Goal: Transaction & Acquisition: Purchase product/service

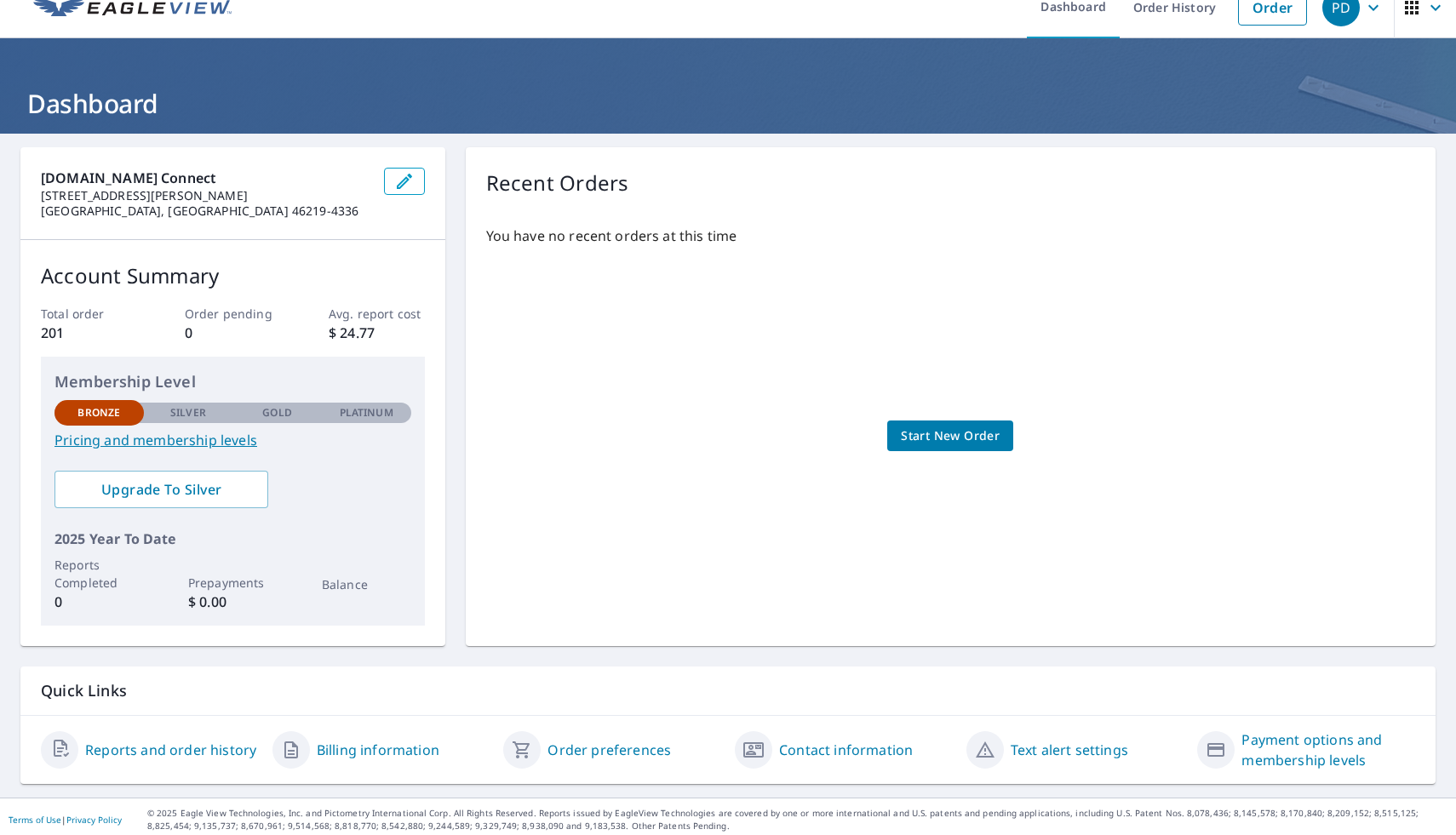
scroll to position [29, 0]
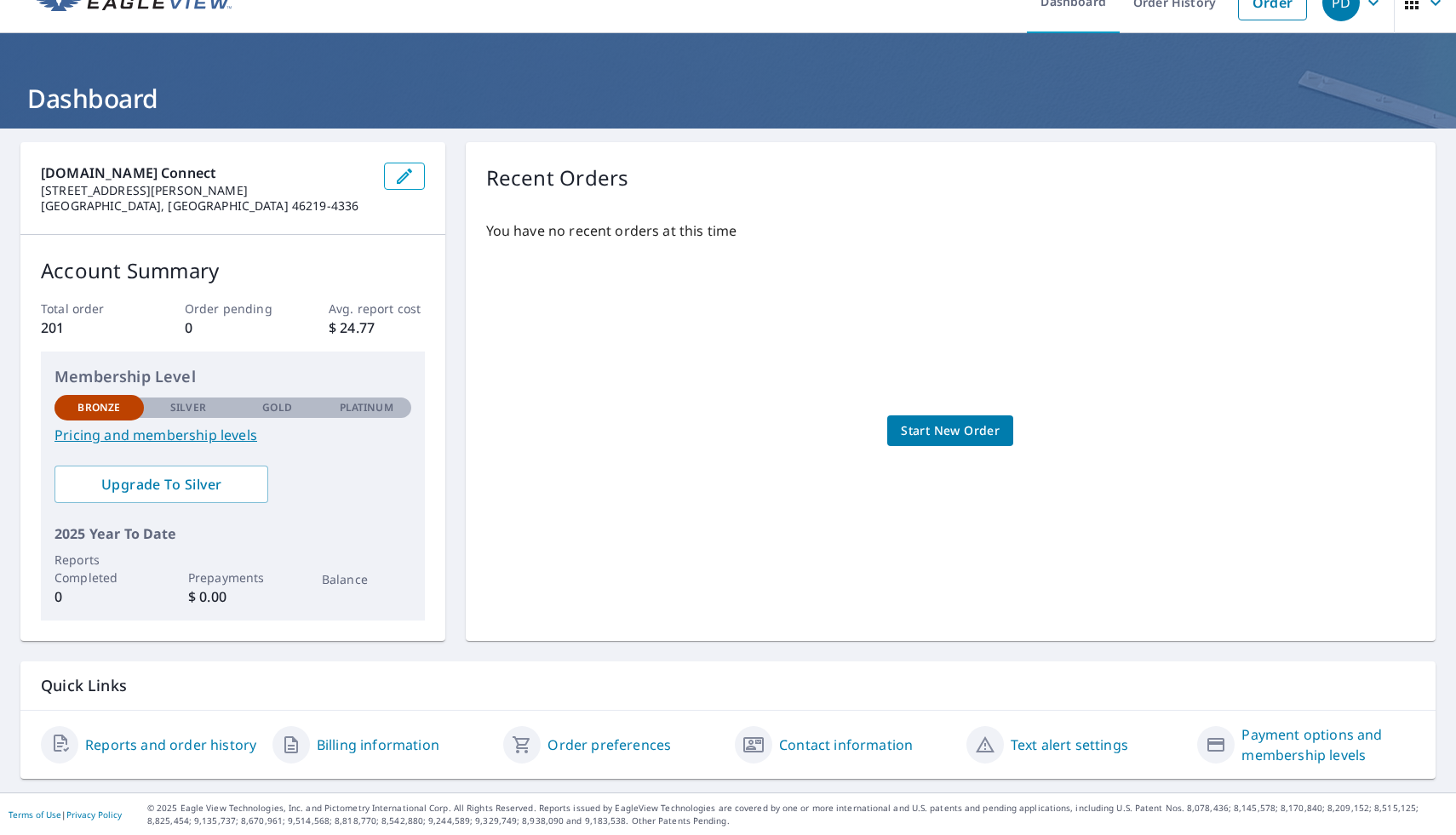
click at [138, 431] on link "Pricing and membership levels" at bounding box center [232, 435] width 357 height 21
click at [185, 410] on p "Silver" at bounding box center [188, 407] width 35 height 15
click at [271, 416] on div "Gold" at bounding box center [277, 408] width 89 height 21
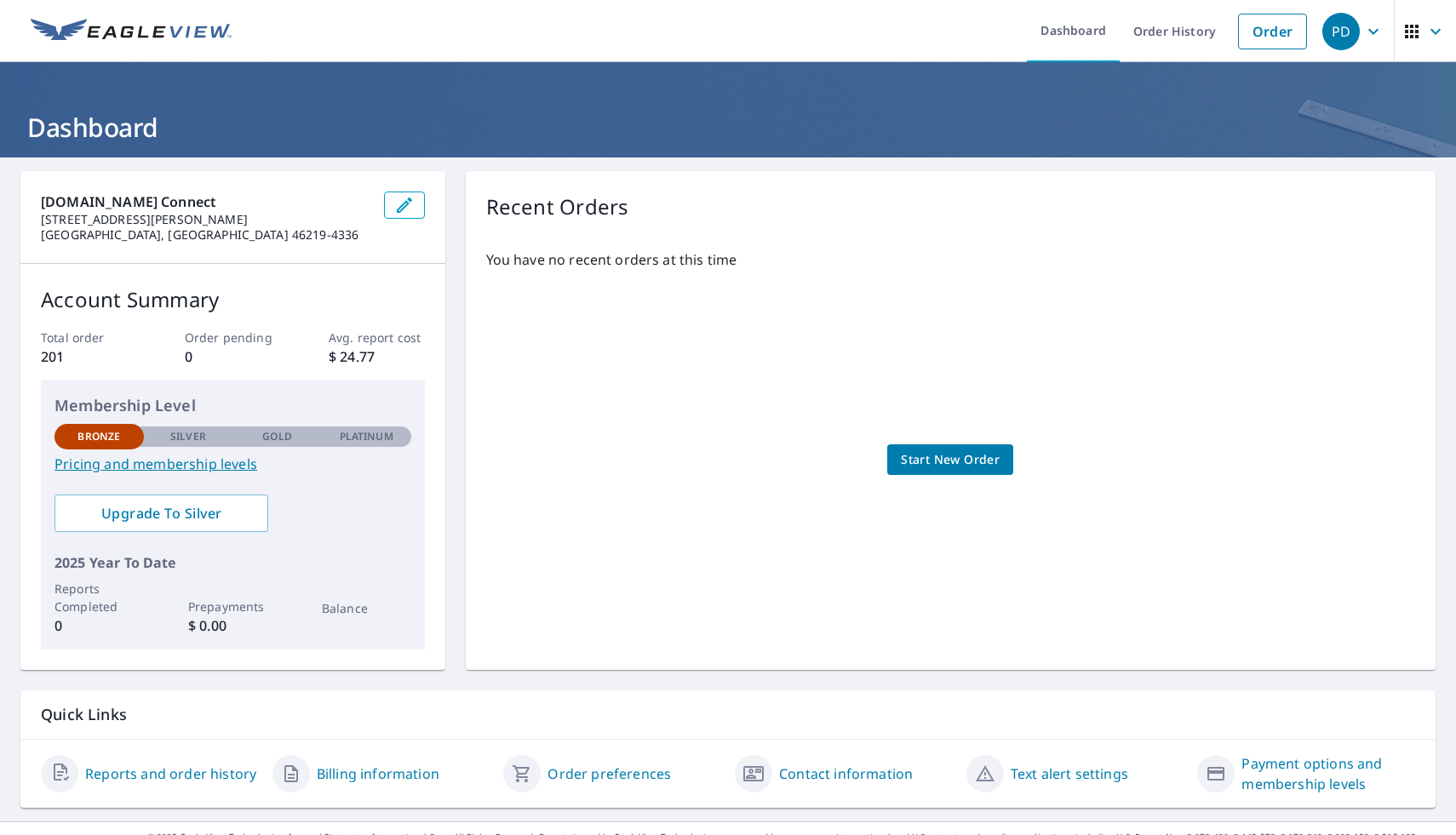
click at [412, 209] on icon "button" at bounding box center [404, 205] width 20 height 21
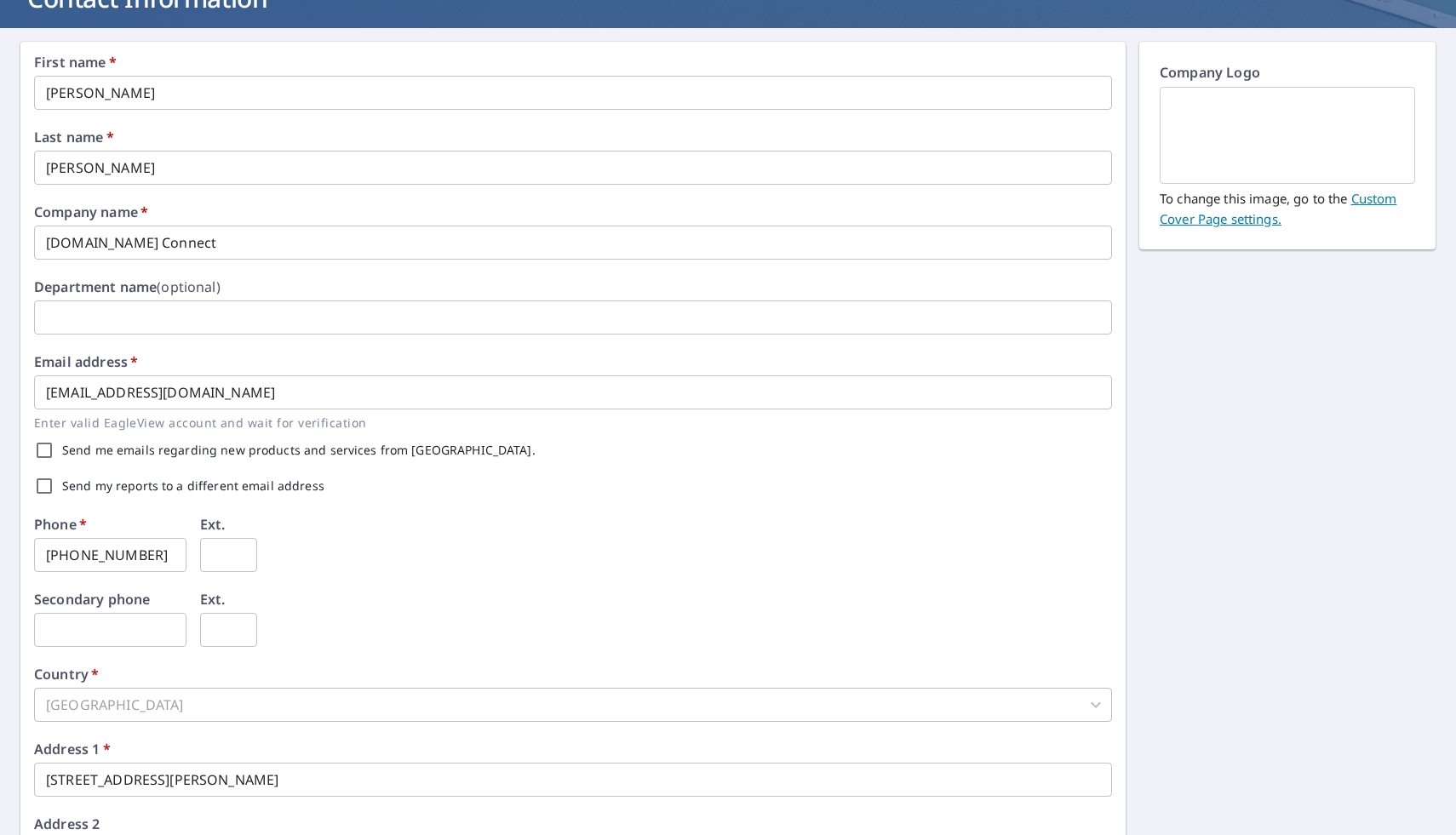
scroll to position [363, 0]
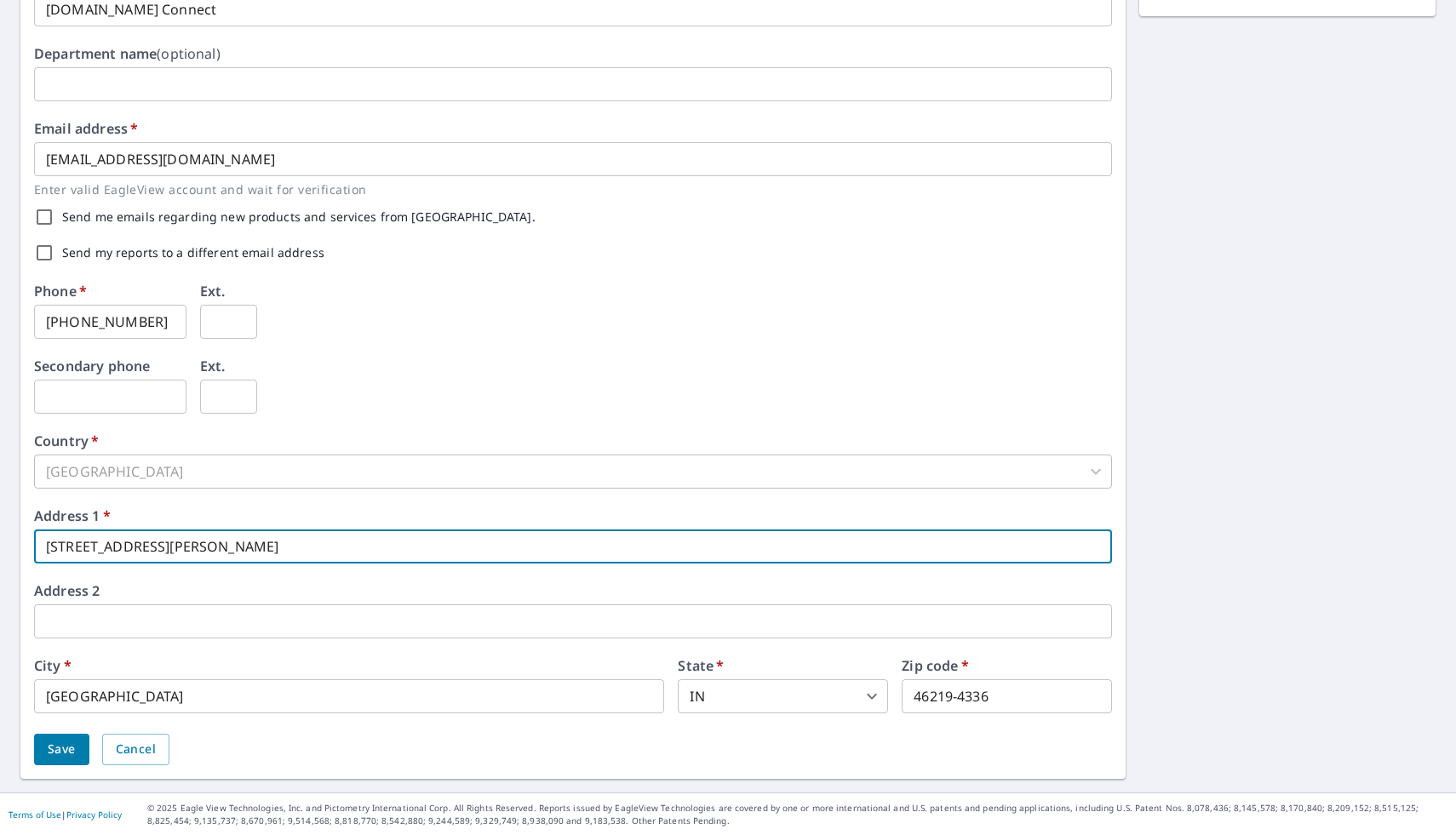
drag, startPoint x: 195, startPoint y: 541, endPoint x: 0, endPoint y: 548, distance: 195.1
click at [0, 548] on div "First name   * Pierre ​ Last name   * Dunn ​ Company name   * D.C.One Connect ​…" at bounding box center [728, 294] width 1456 height 998
type input "10303 Galena Ct"
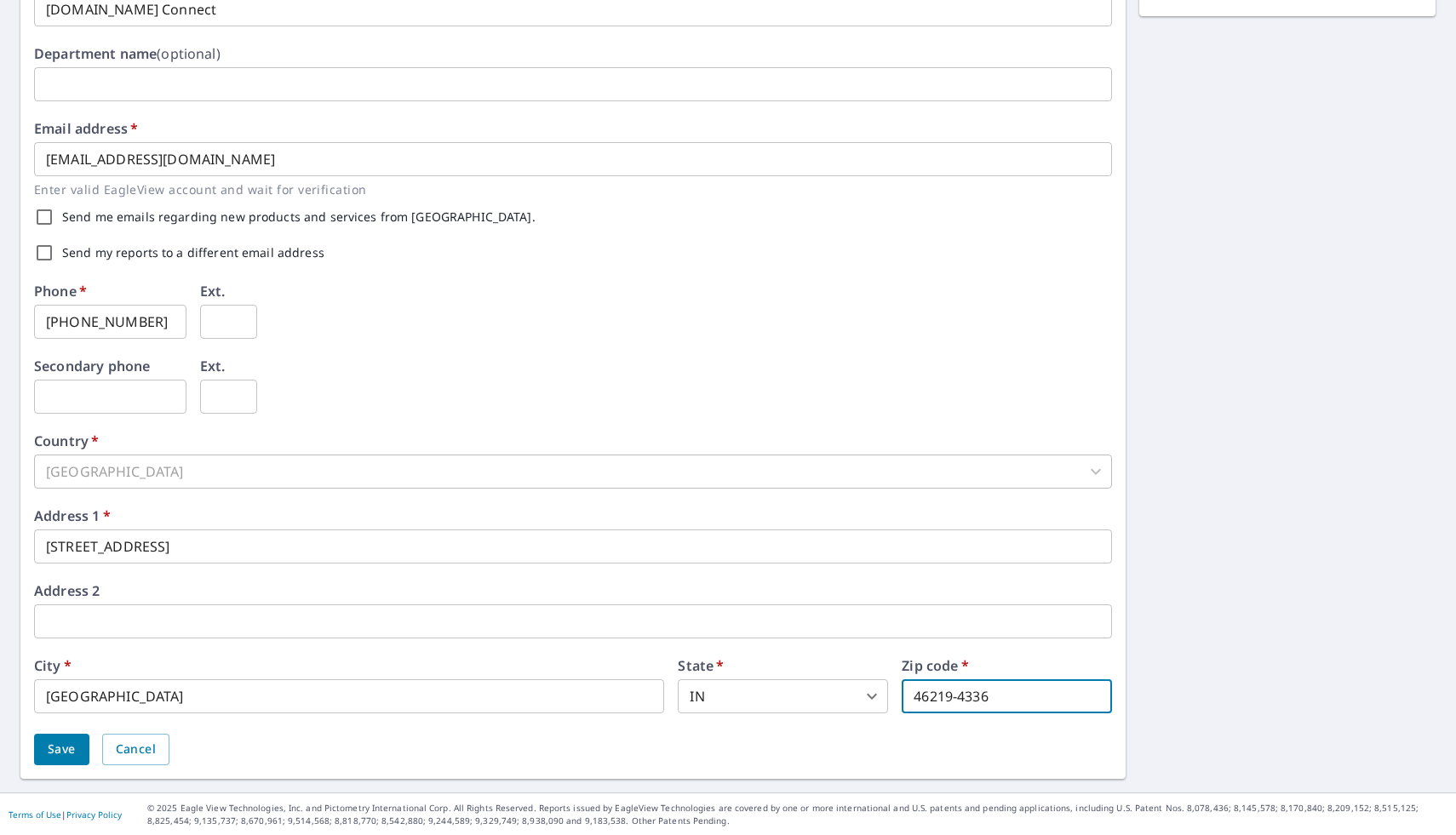
drag, startPoint x: 1001, startPoint y: 691, endPoint x: 899, endPoint y: 682, distance: 102.4
click at [899, 682] on div "City   * Indianapolis ​ State   * IN IN ​ Zip code   * 46219-4336 ​" at bounding box center [573, 686] width 1078 height 54
type input "46226"
click at [62, 736] on button "Save" at bounding box center [61, 750] width 55 height 32
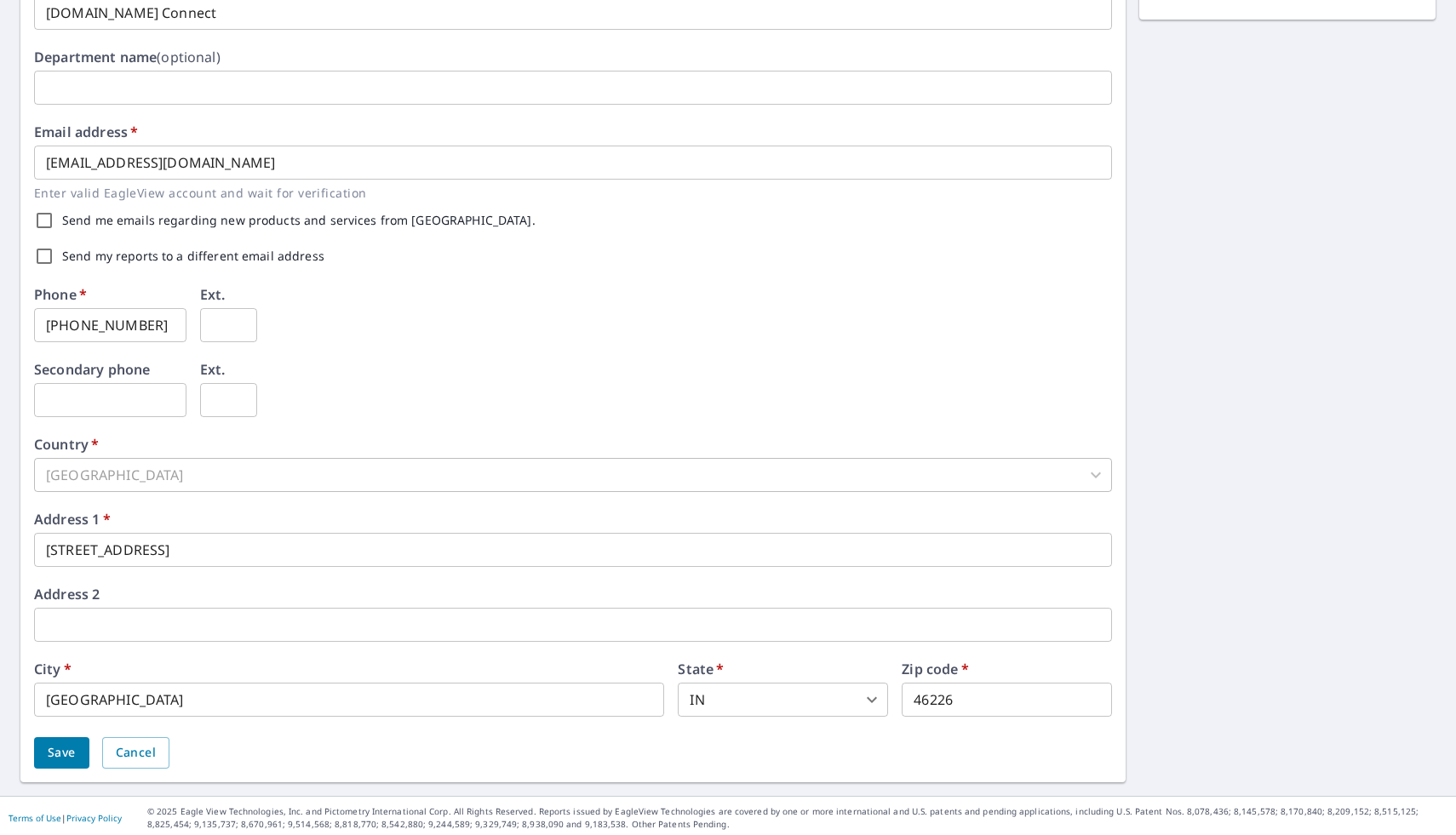
scroll to position [406, 0]
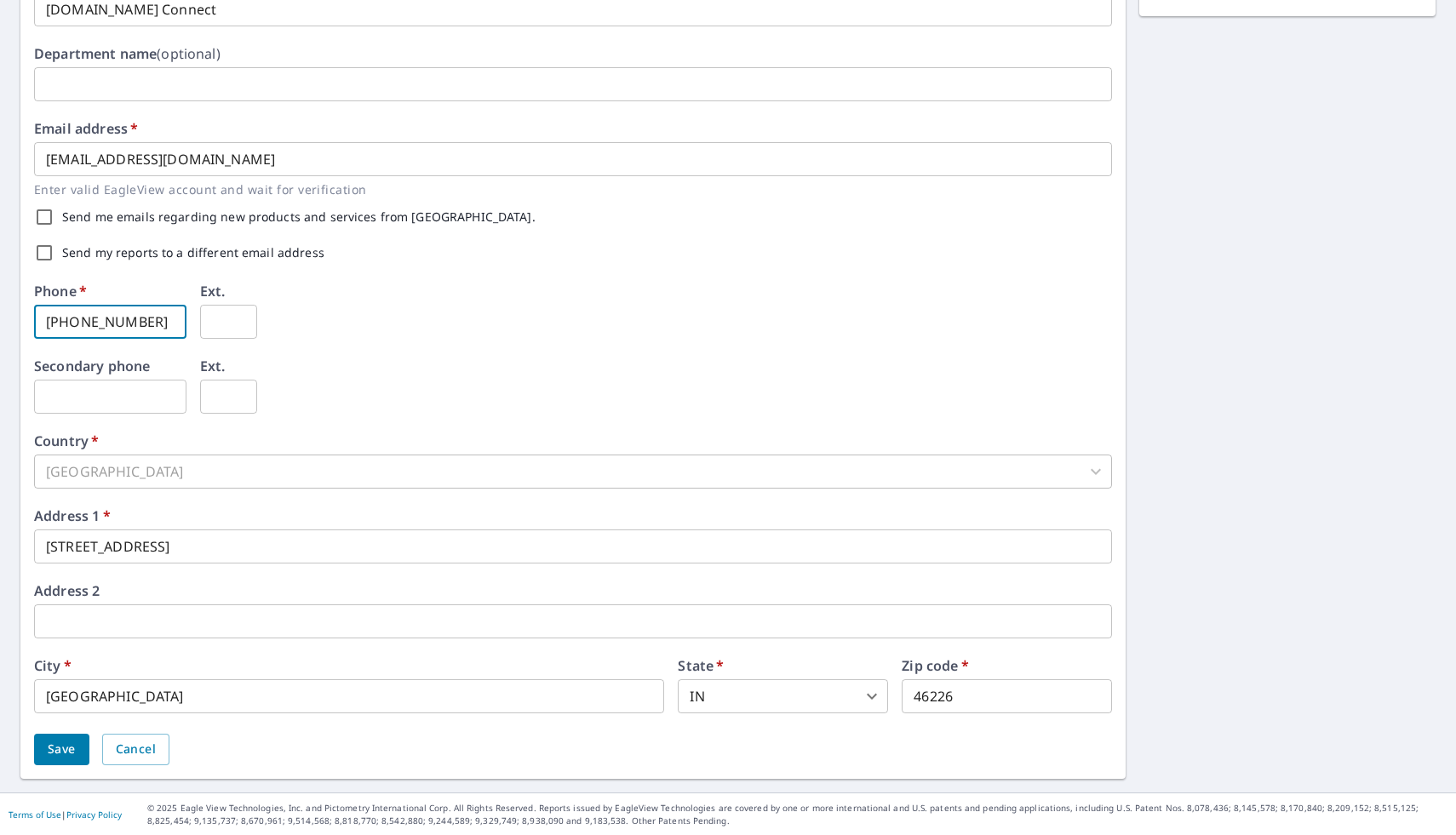
drag, startPoint x: 156, startPoint y: 324, endPoint x: 75, endPoint y: 324, distance: 81.0
click at [75, 324] on input "317-649-2690" at bounding box center [111, 322] width 153 height 34
type input "317-868-0120"
click at [361, 394] on div "Secondary phone ​ Ext. ​" at bounding box center [573, 397] width 1078 height 75
click at [57, 759] on span "Save" at bounding box center [61, 749] width 28 height 21
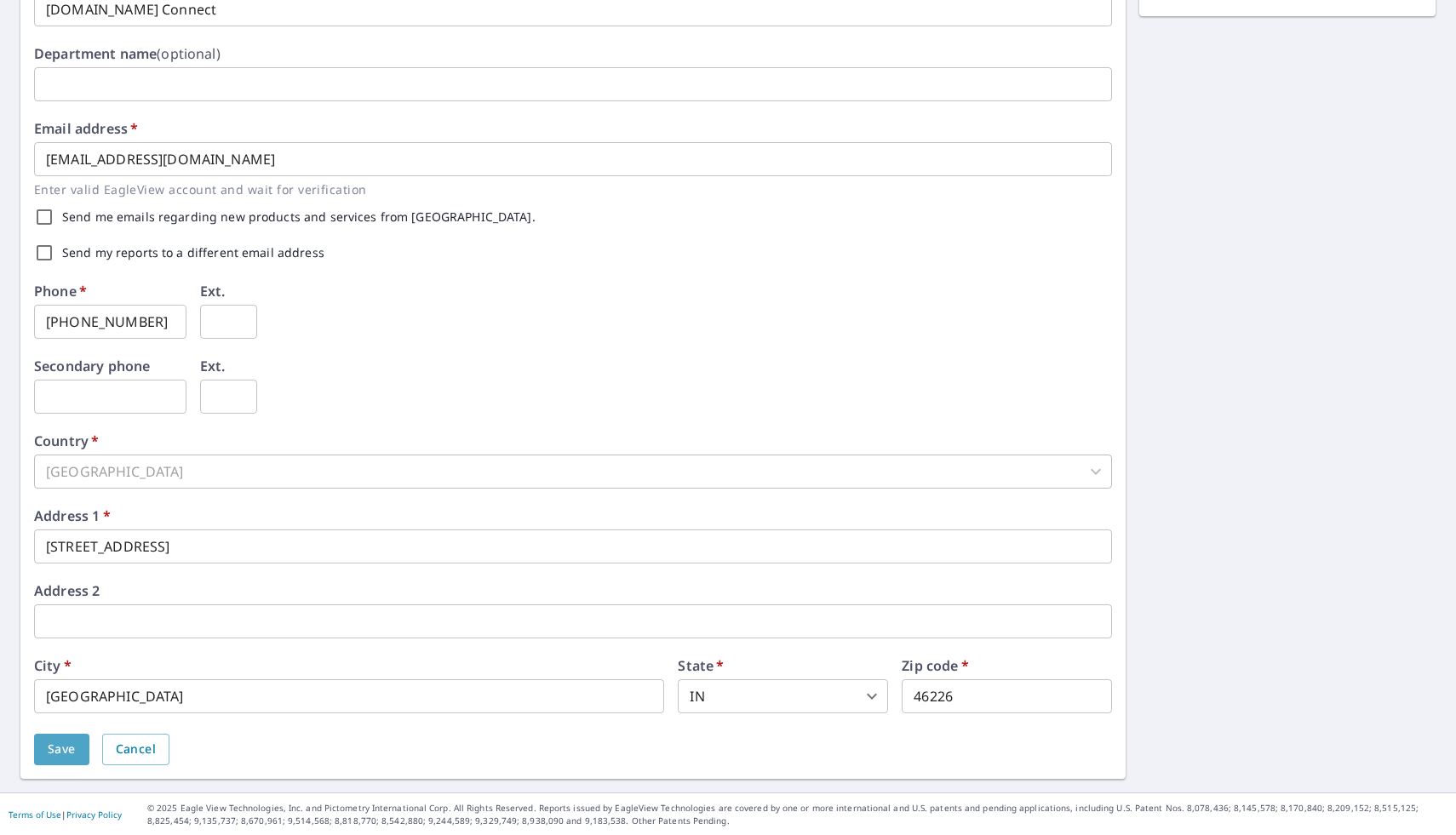
click at [61, 753] on span "Save" at bounding box center [61, 749] width 28 height 21
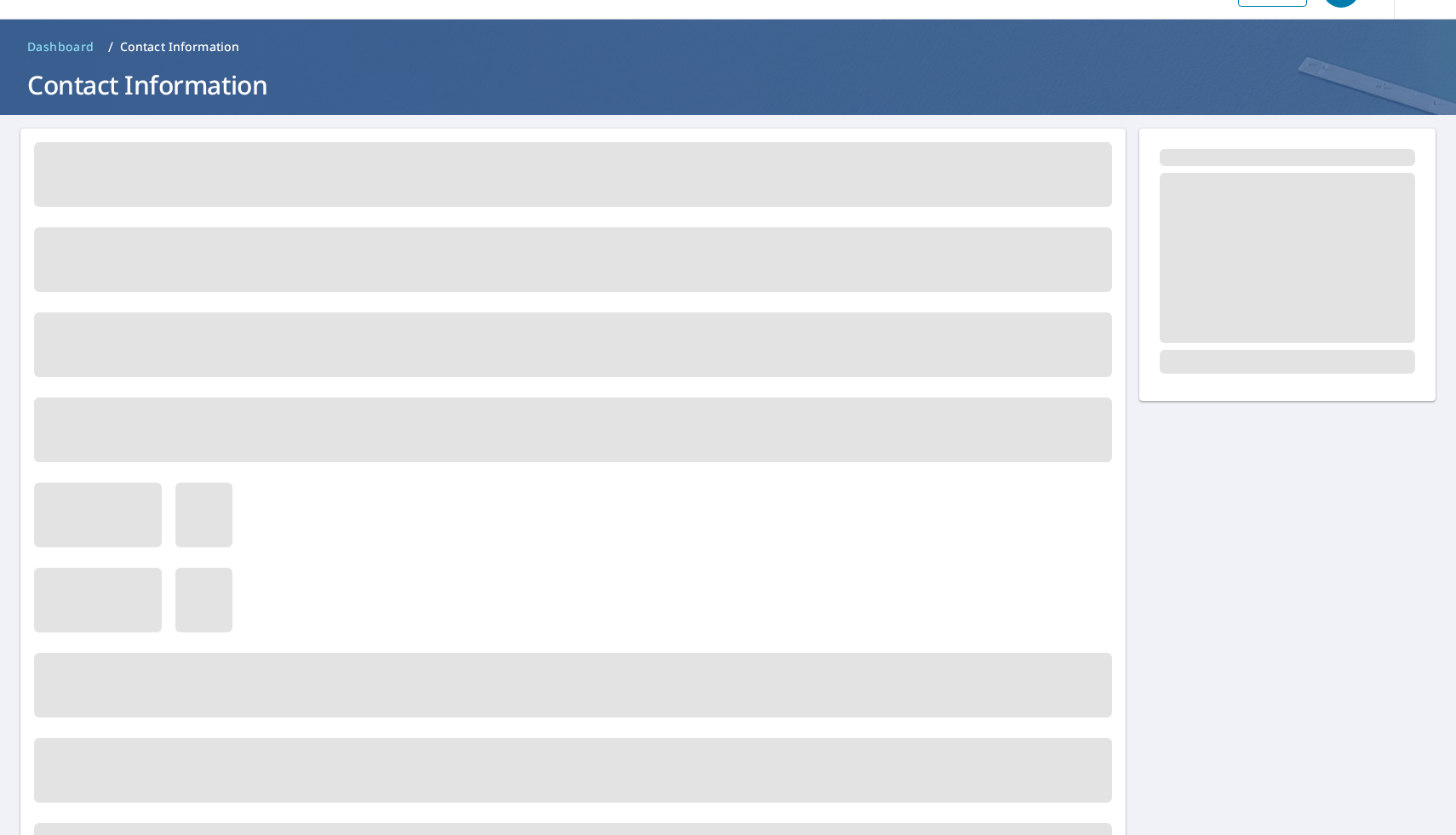
scroll to position [0, 0]
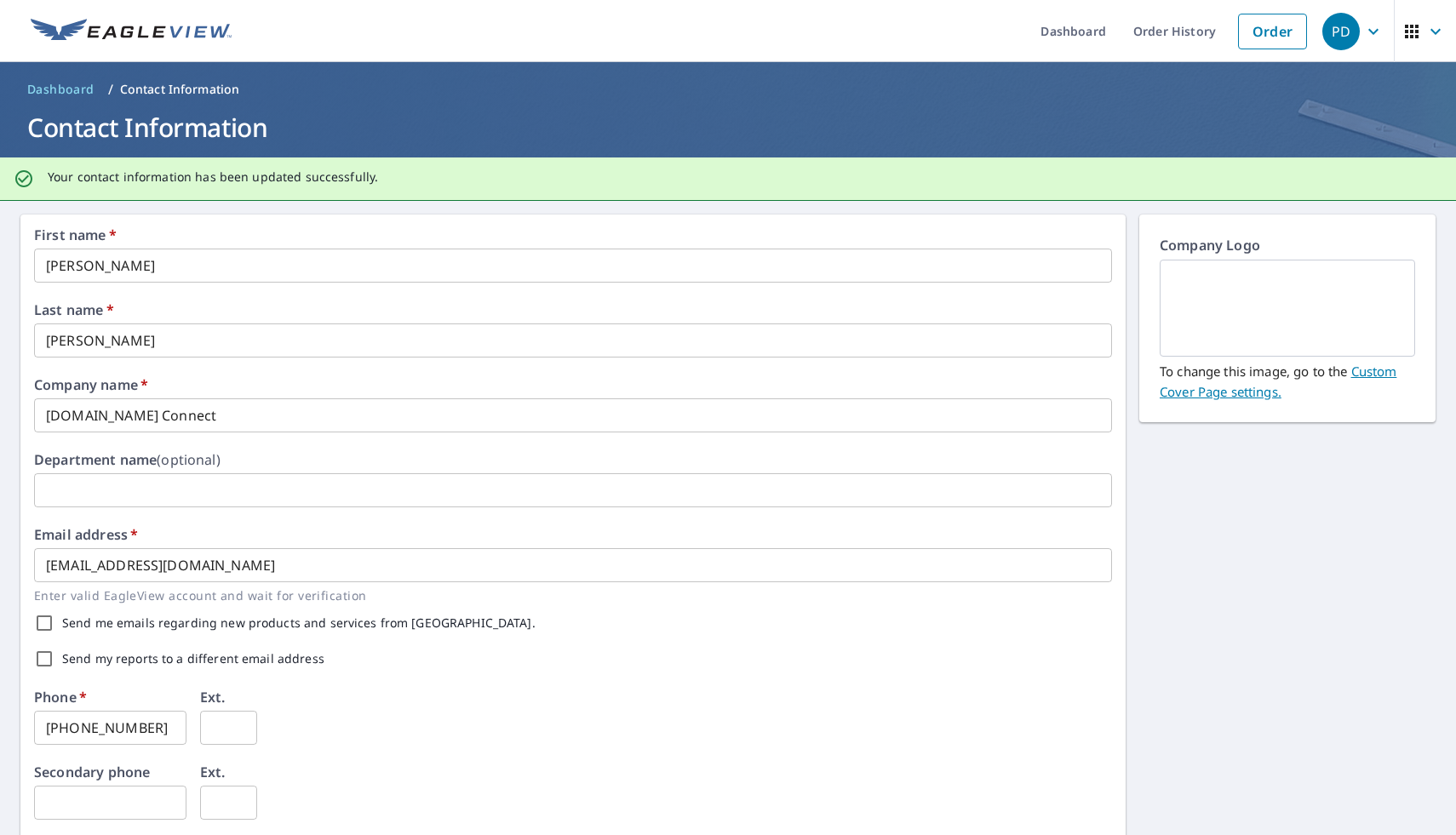
click at [49, 81] on span "Dashboard" at bounding box center [61, 89] width 67 height 17
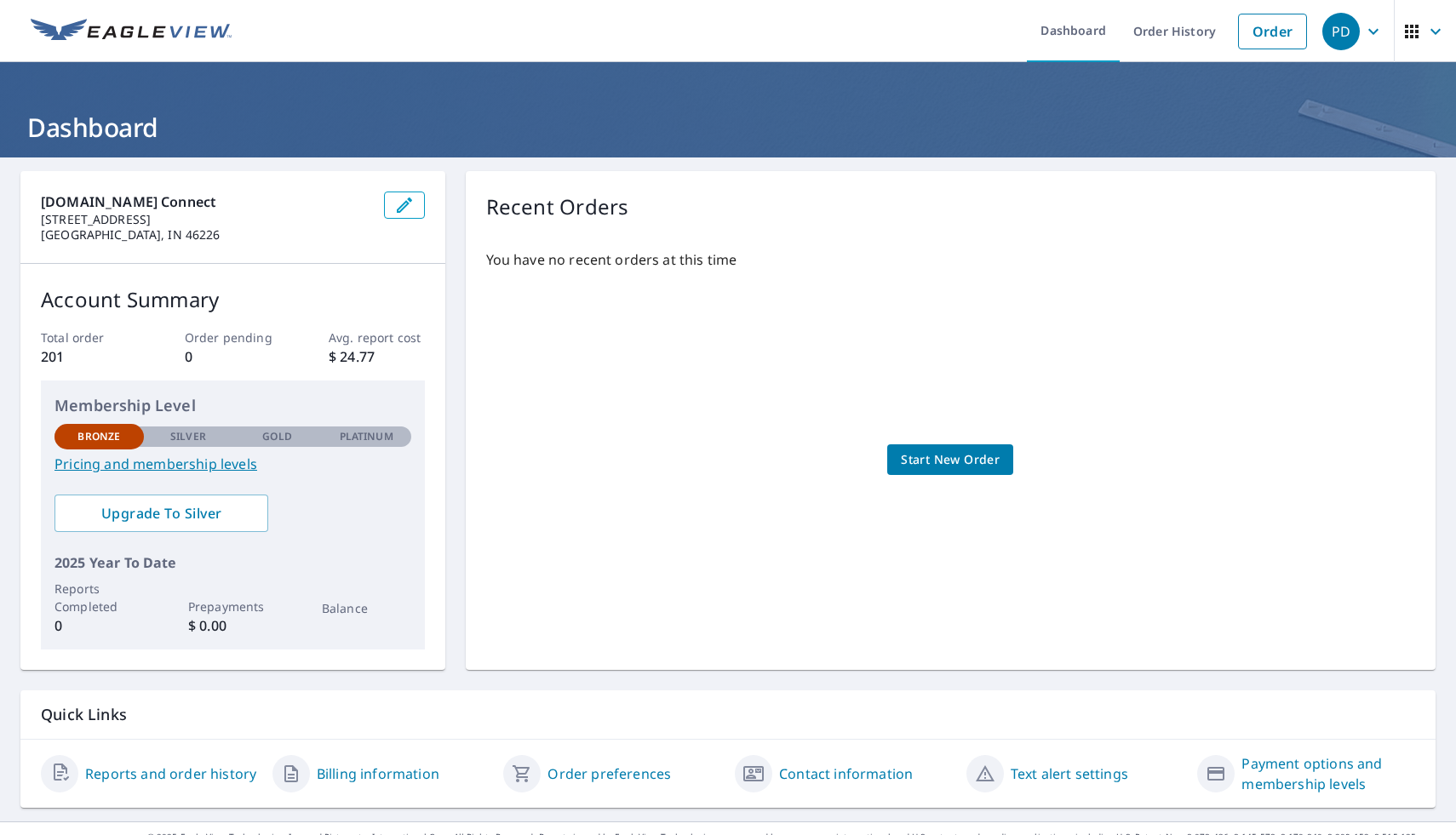
scroll to position [29, 0]
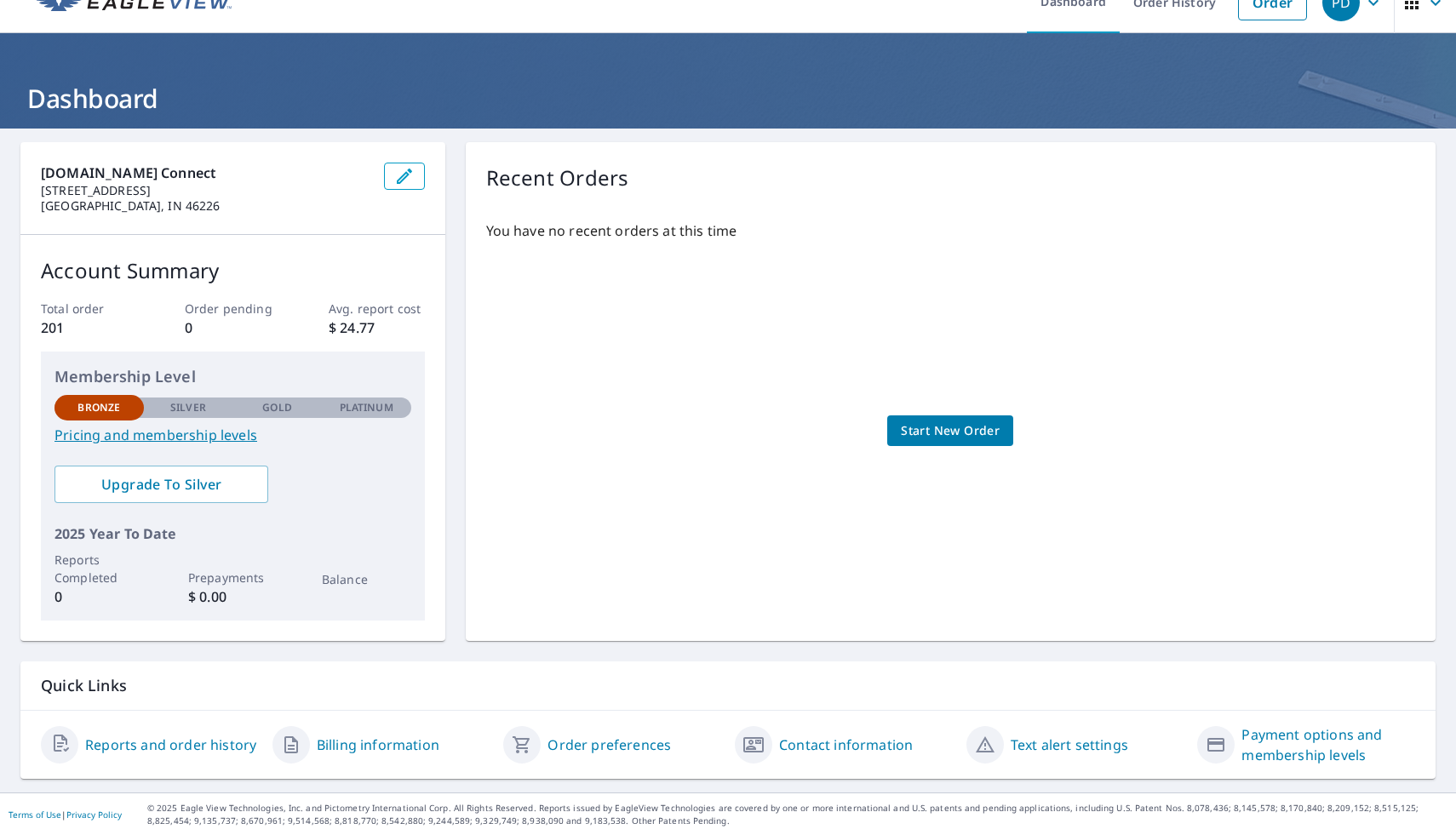
click at [966, 434] on span "Start New Order" at bounding box center [950, 431] width 99 height 21
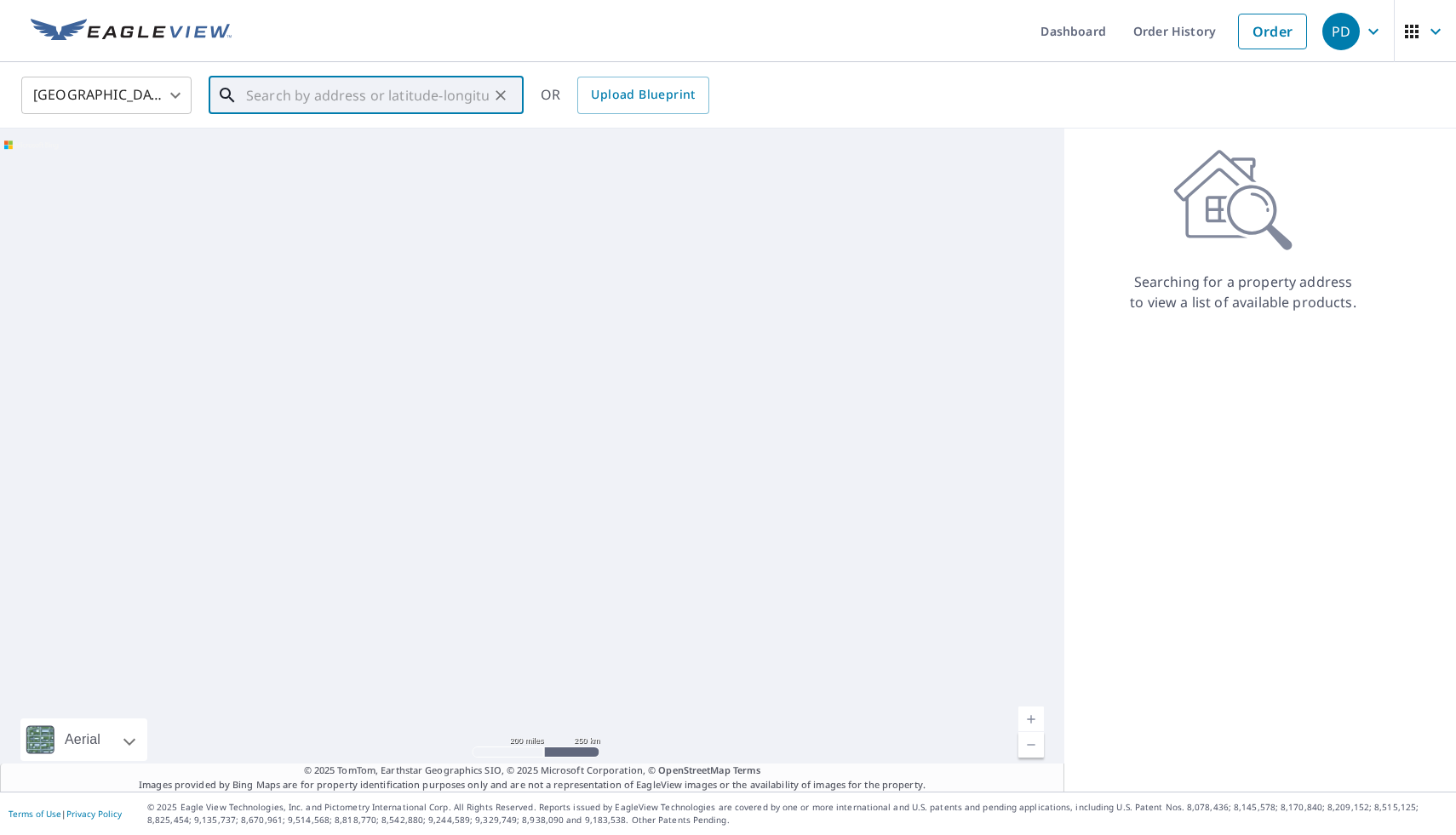
click at [379, 112] on input "text" at bounding box center [367, 95] width 242 height 48
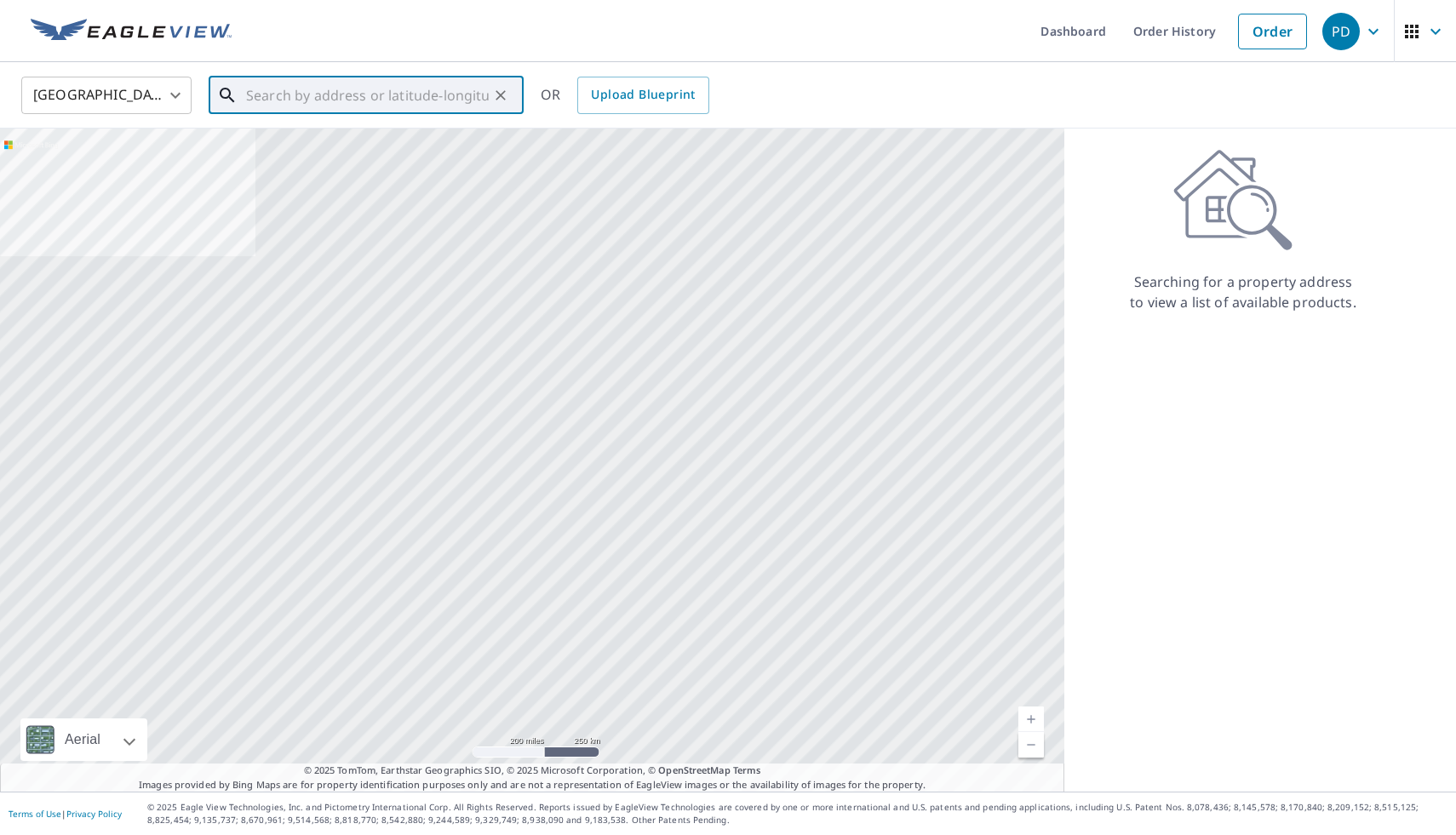
paste input "3451 Terrace Ave, Indianapolis, IN 46203"
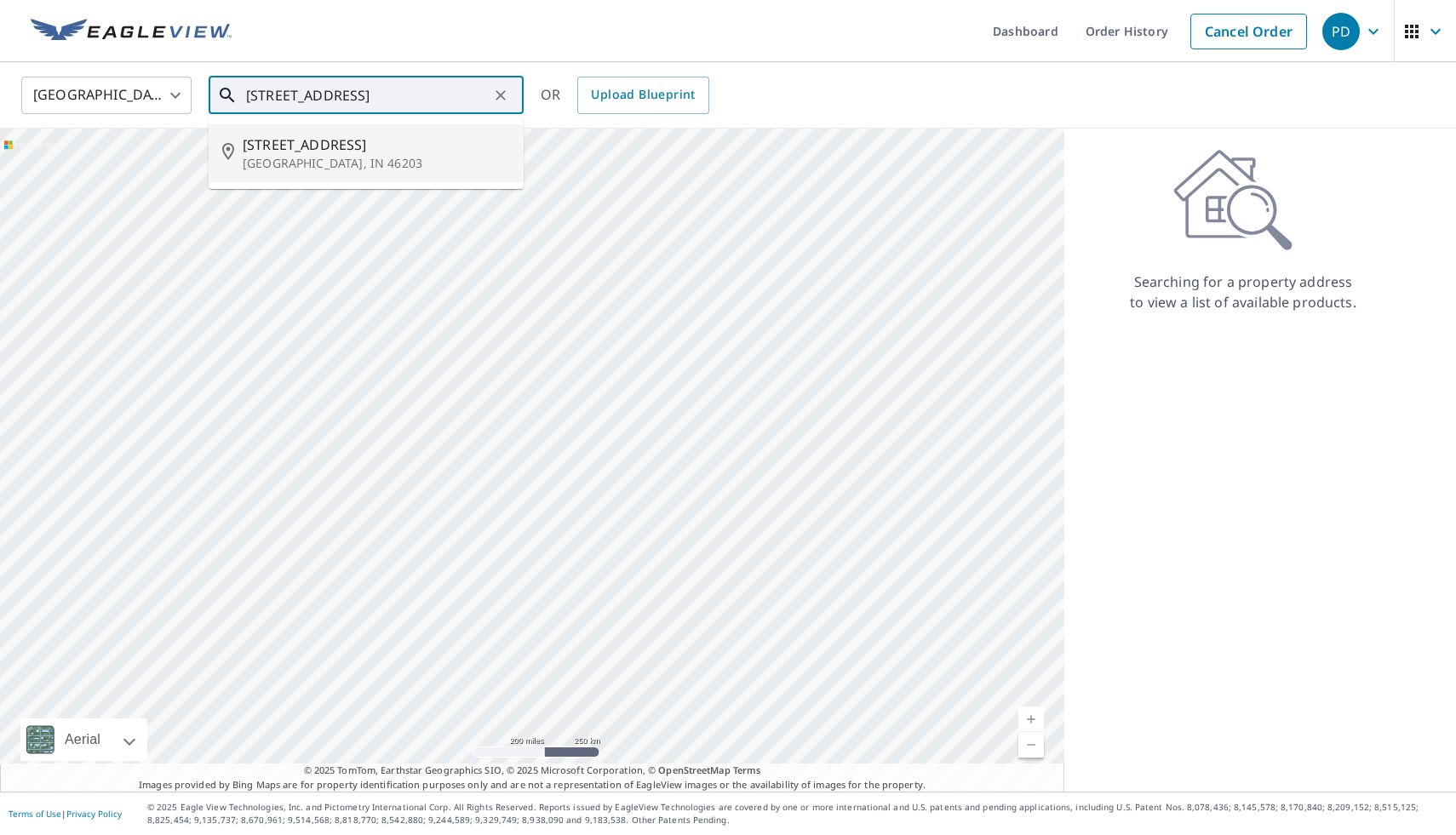
click at [371, 151] on span "3451 Terrace Ave" at bounding box center [375, 144] width 267 height 21
type input "3451 Terrace Ave Indianapolis, IN 46203"
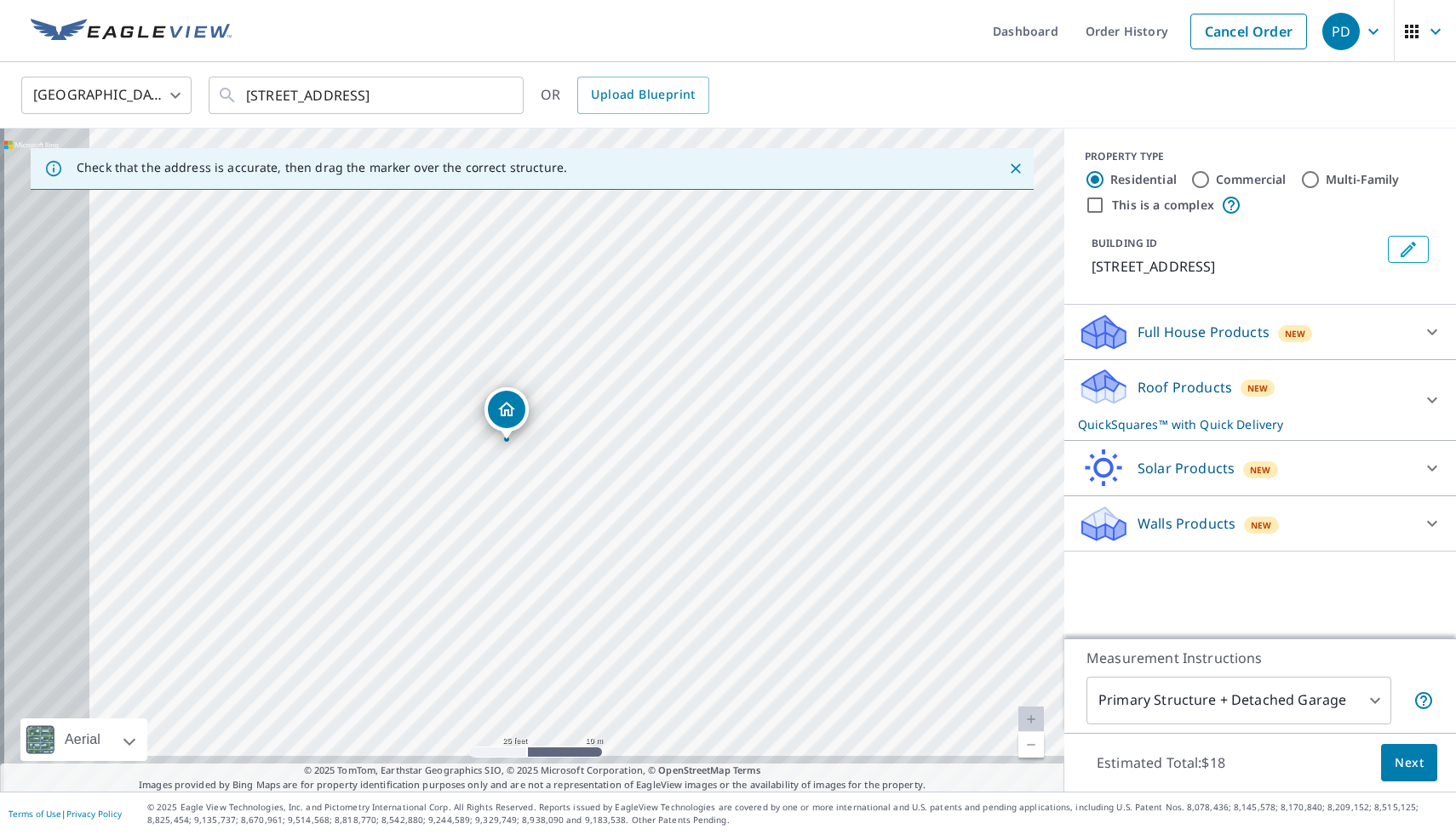
drag, startPoint x: 443, startPoint y: 518, endPoint x: 799, endPoint y: 369, distance: 385.9
click at [799, 369] on div "3451 Terrace Ave Indianapolis, IN 46203" at bounding box center [532, 460] width 1064 height 664
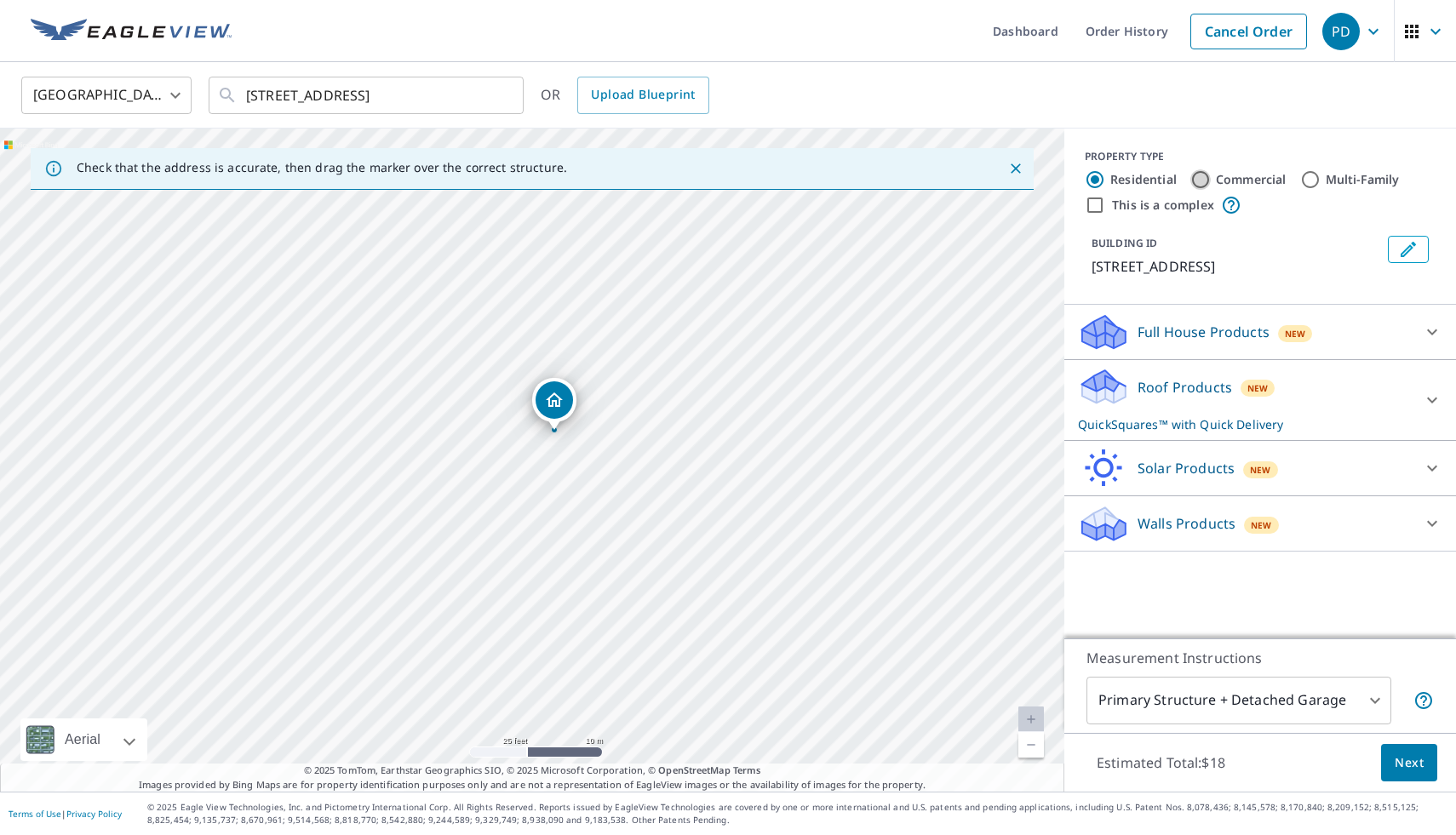
click at [1200, 183] on input "Commercial" at bounding box center [1200, 180] width 20 height 21
radio input "true"
type input "4"
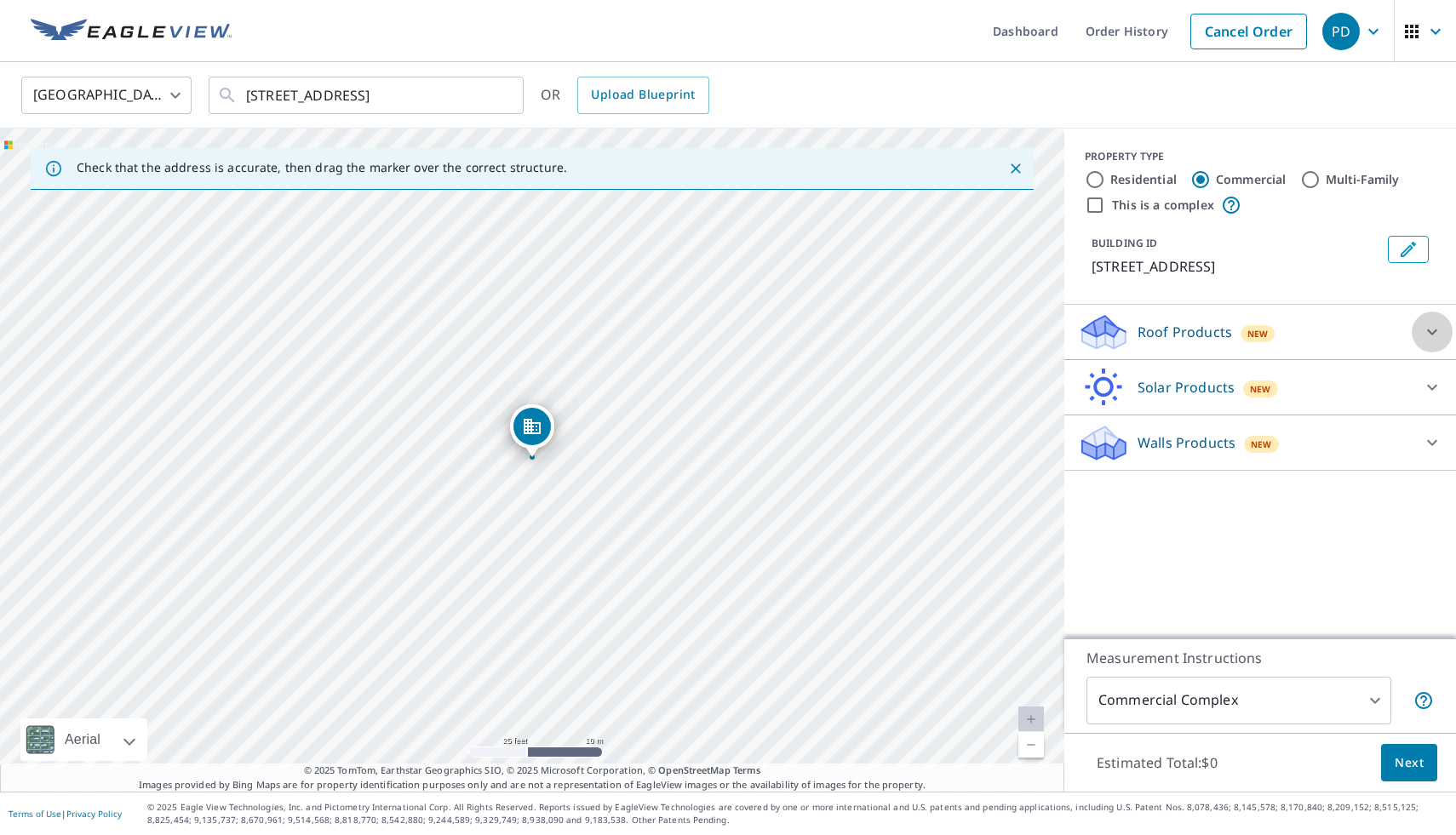
click at [1428, 331] on icon at bounding box center [1432, 333] width 10 height 6
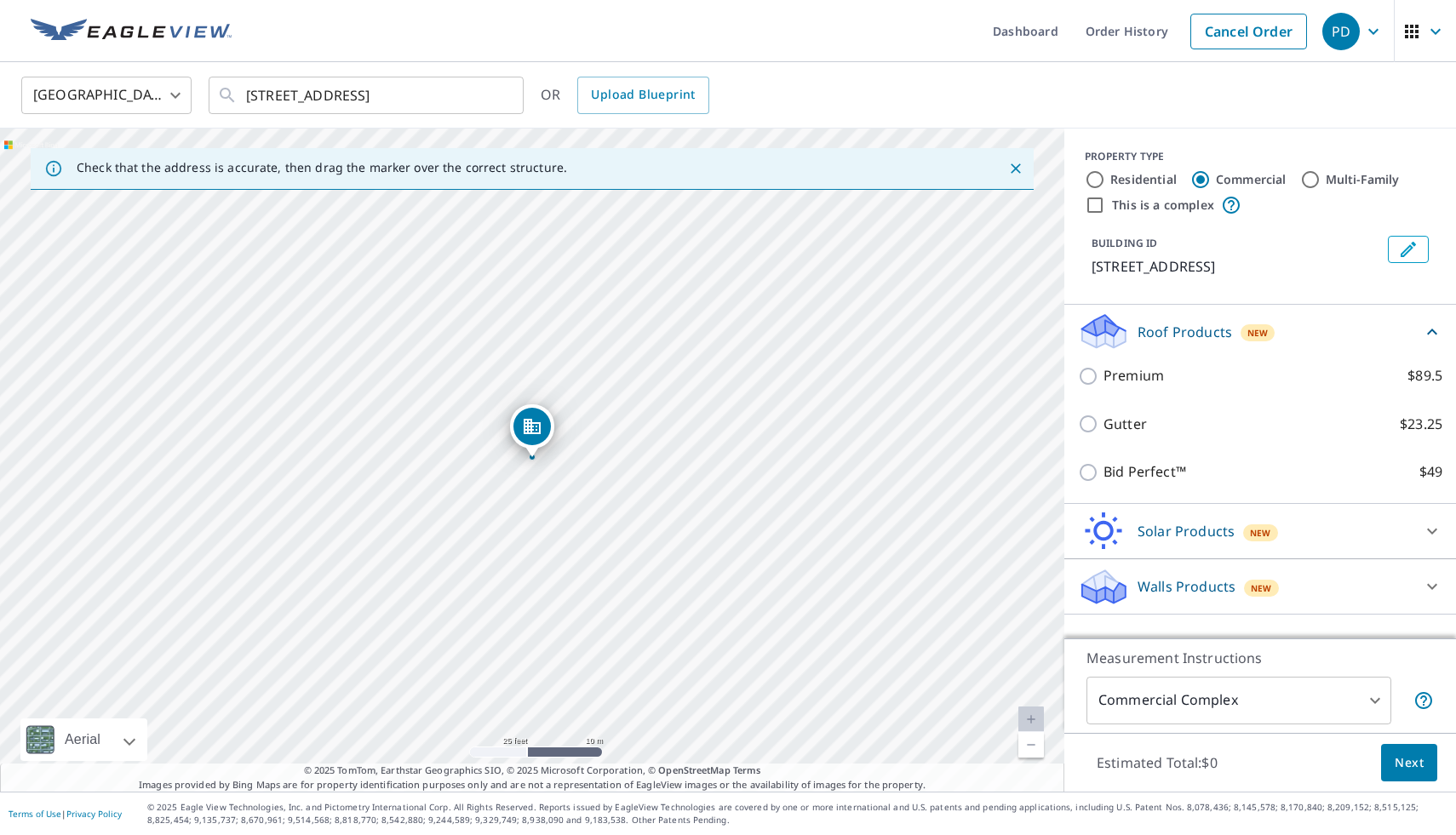
click at [1091, 178] on input "Residential" at bounding box center [1095, 180] width 20 height 21
radio input "true"
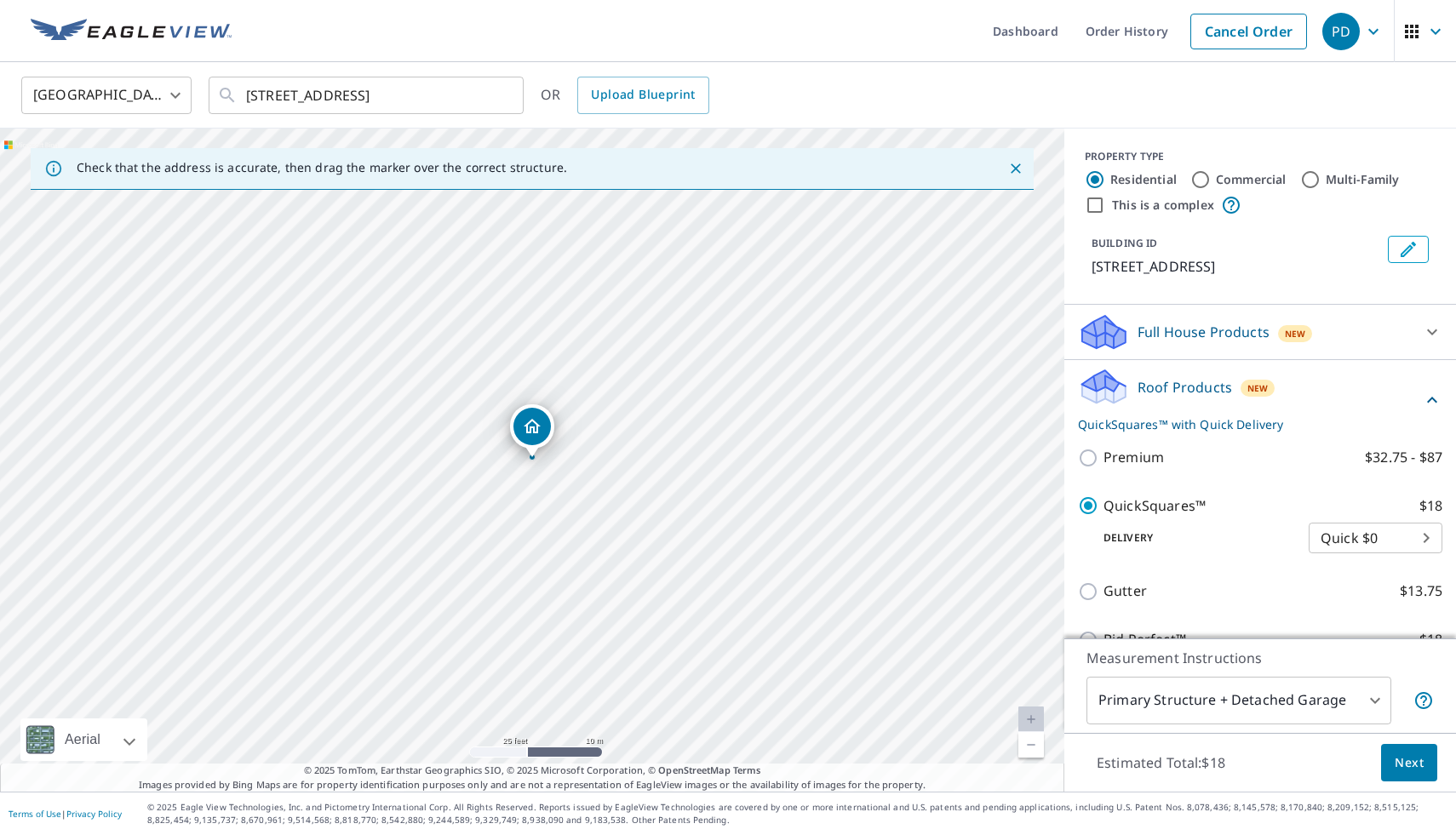
click at [1310, 706] on body "PD PD Dashboard Order History Cancel Order PD United States US ​ 3451 Terrace A…" at bounding box center [728, 418] width 1456 height 835
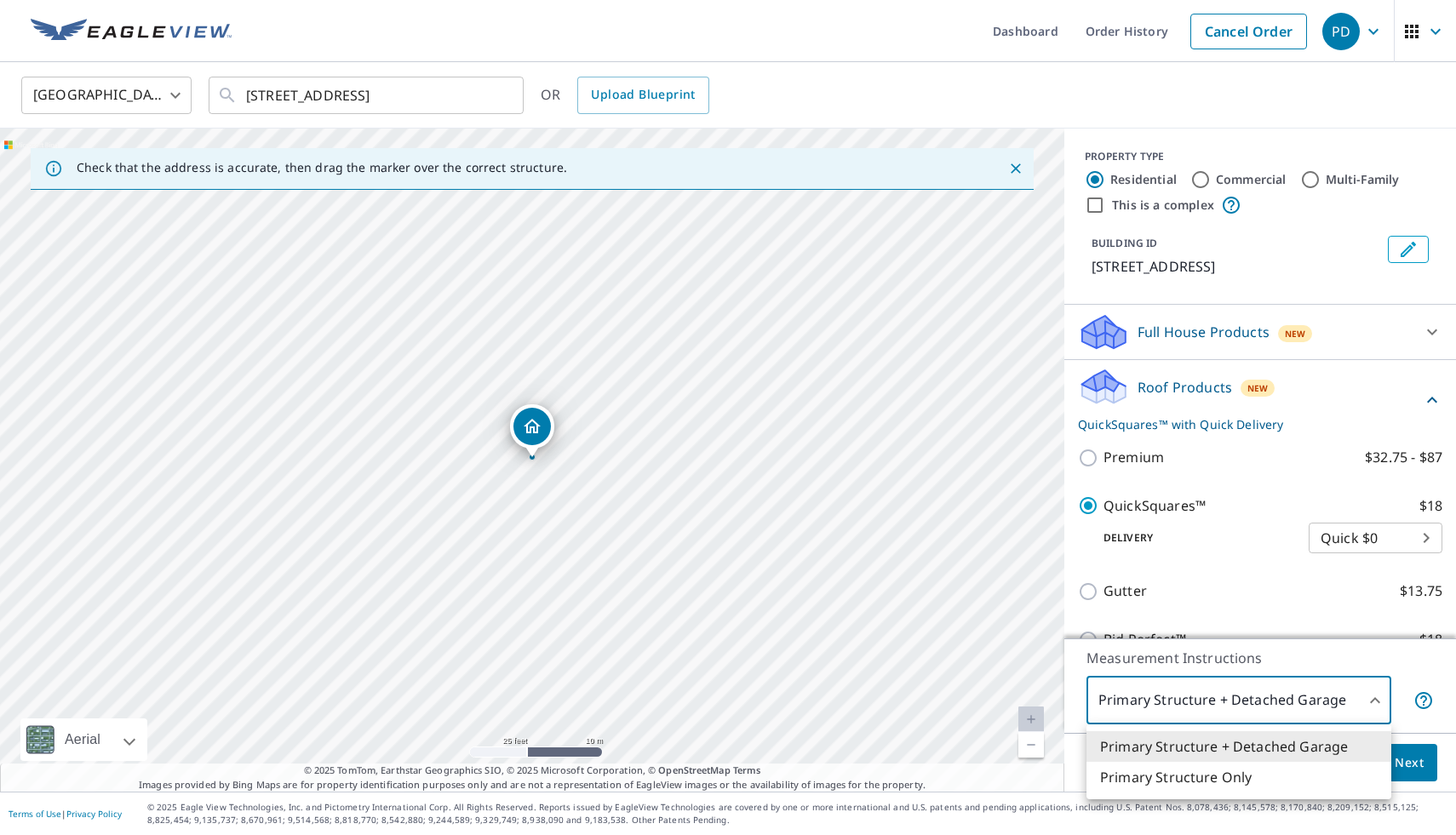
click at [1222, 772] on li "Primary Structure Only" at bounding box center [1238, 777] width 305 height 31
type input "2"
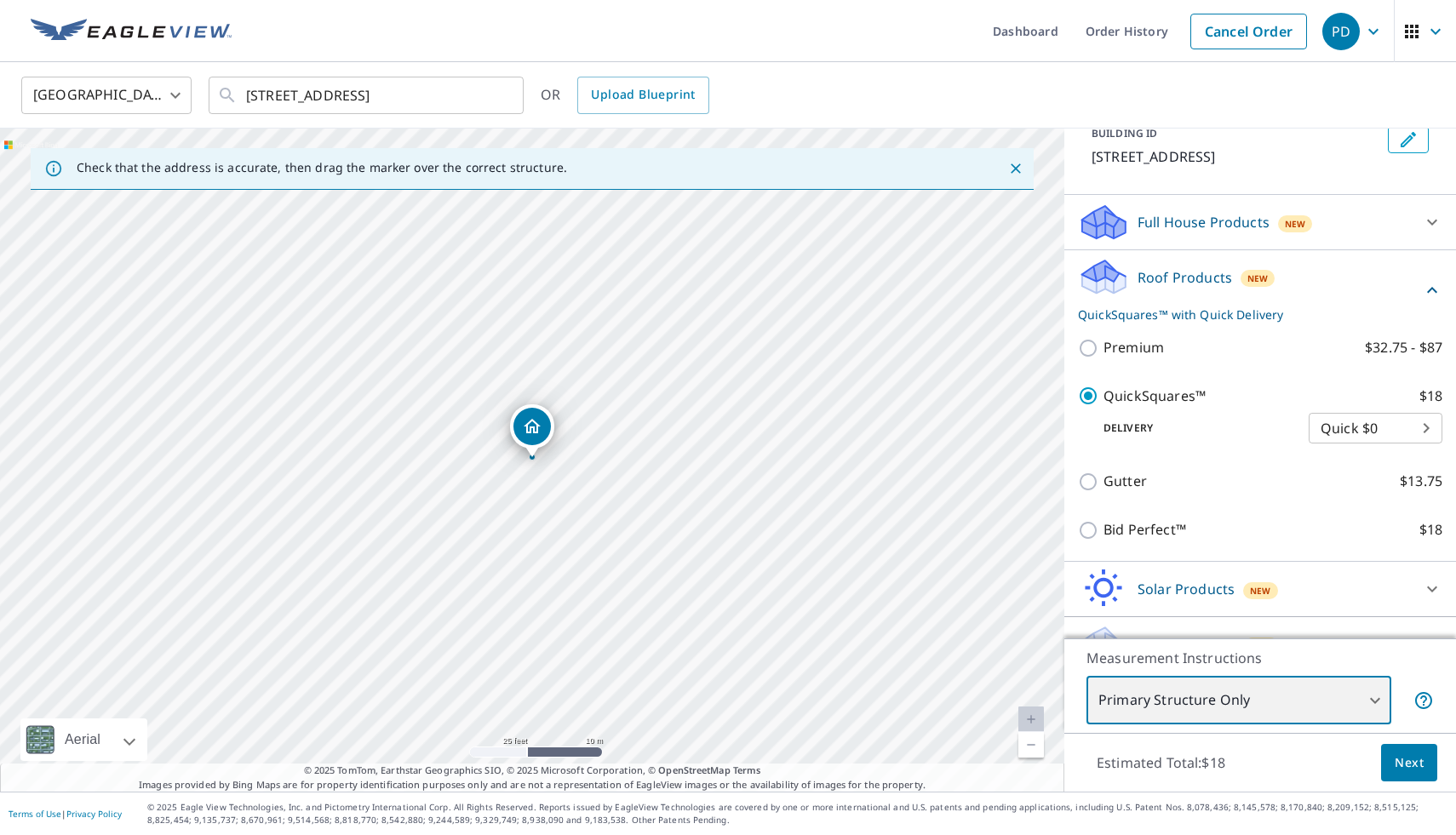
scroll to position [145, 0]
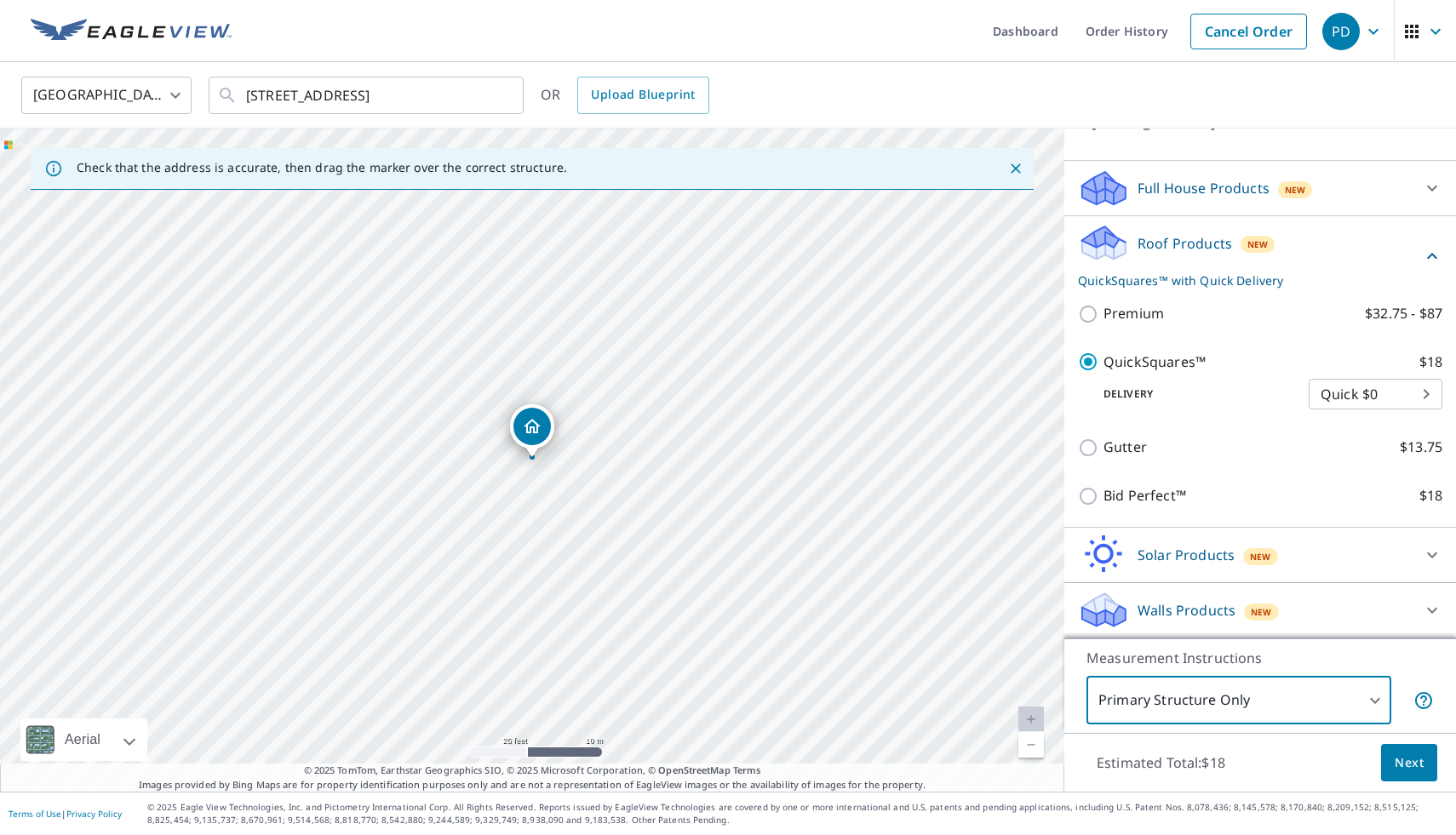
click at [1348, 402] on body "PD PD Dashboard Order History Cancel Order PD United States US ​ 3451 Terrace A…" at bounding box center [728, 418] width 1456 height 835
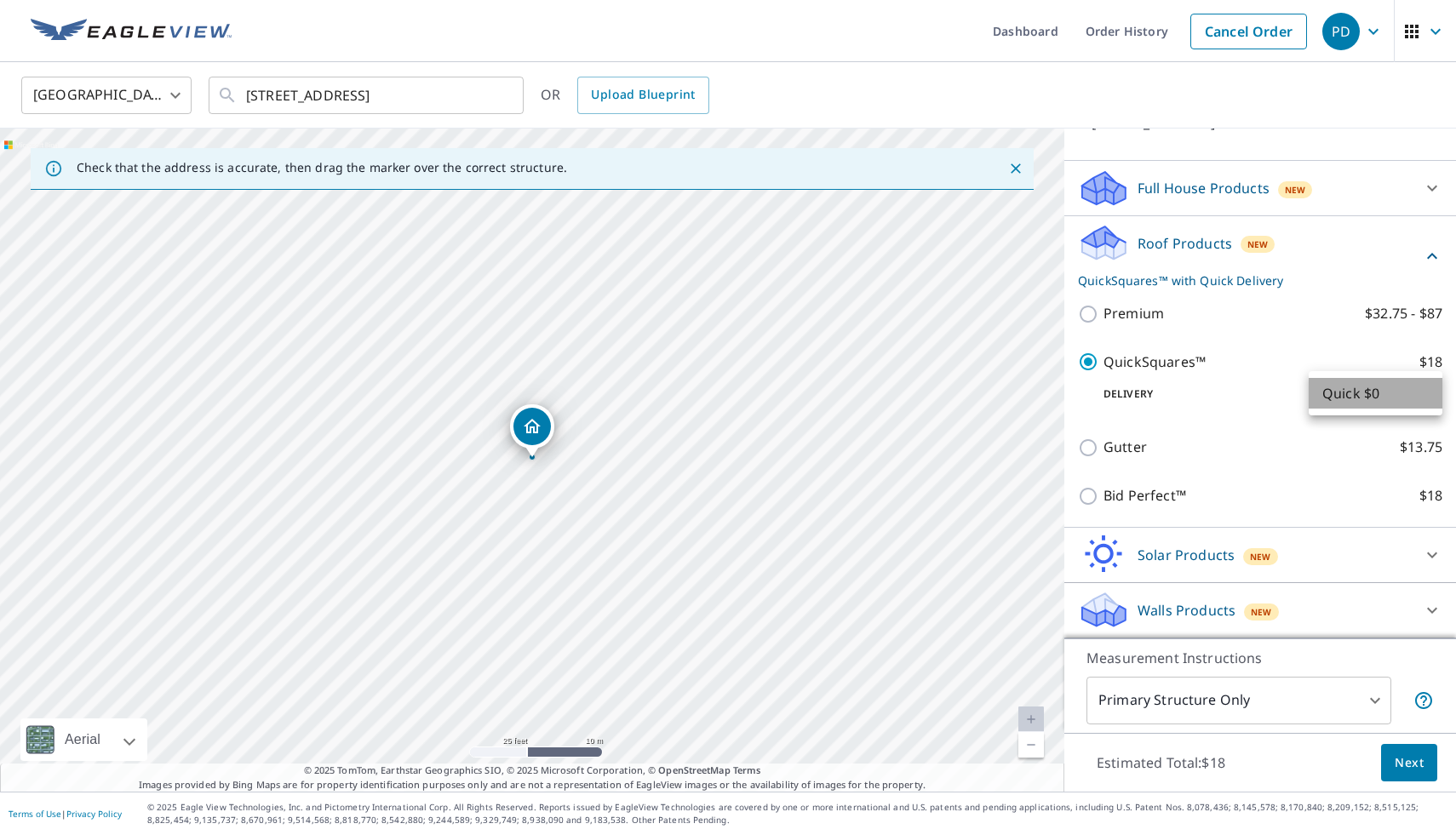
click at [1329, 399] on li "Quick $0" at bounding box center [1375, 393] width 133 height 31
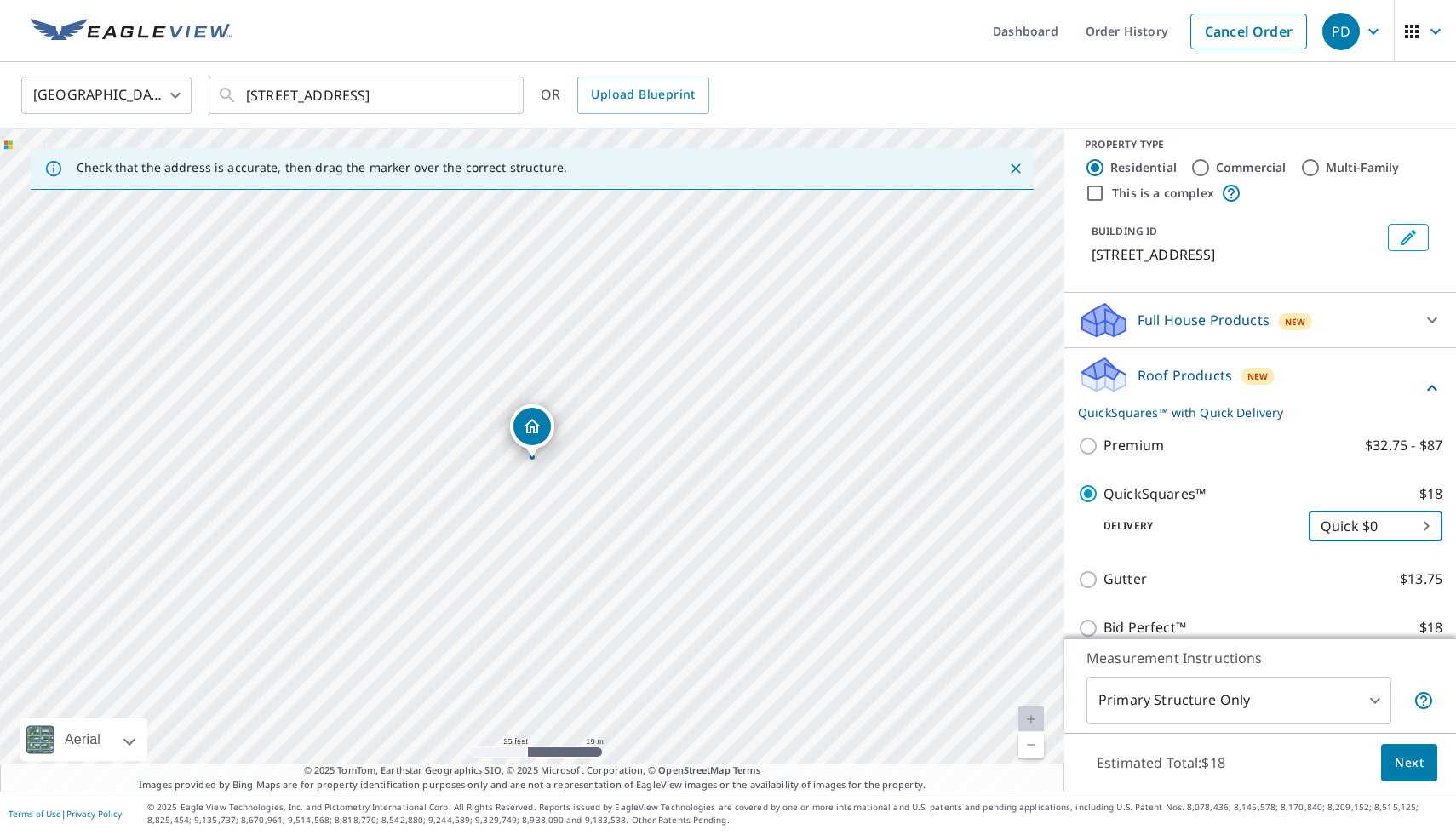
scroll to position [0, 0]
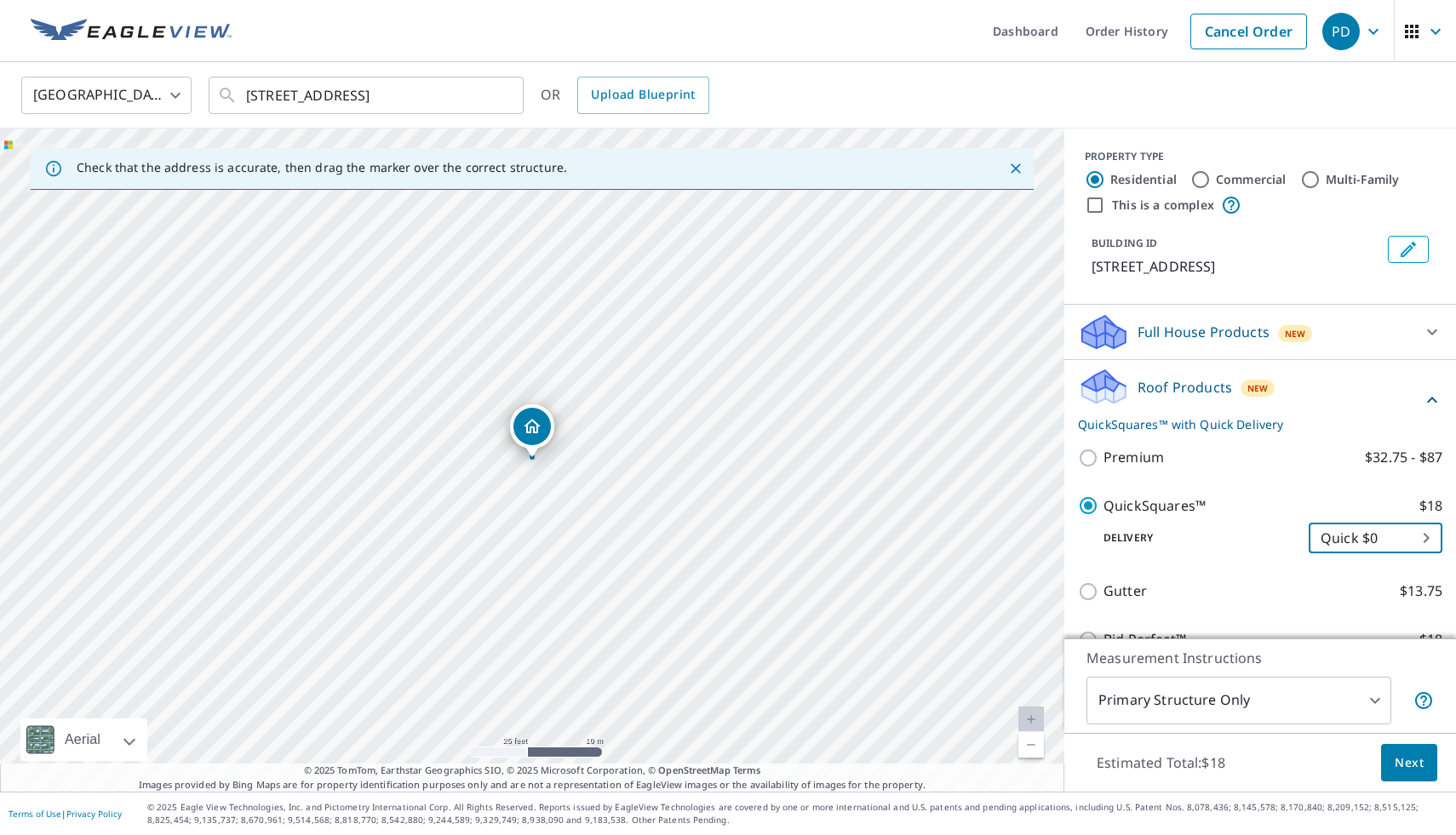
click at [1204, 174] on input "Commercial" at bounding box center [1200, 180] width 20 height 21
radio input "true"
type input "4"
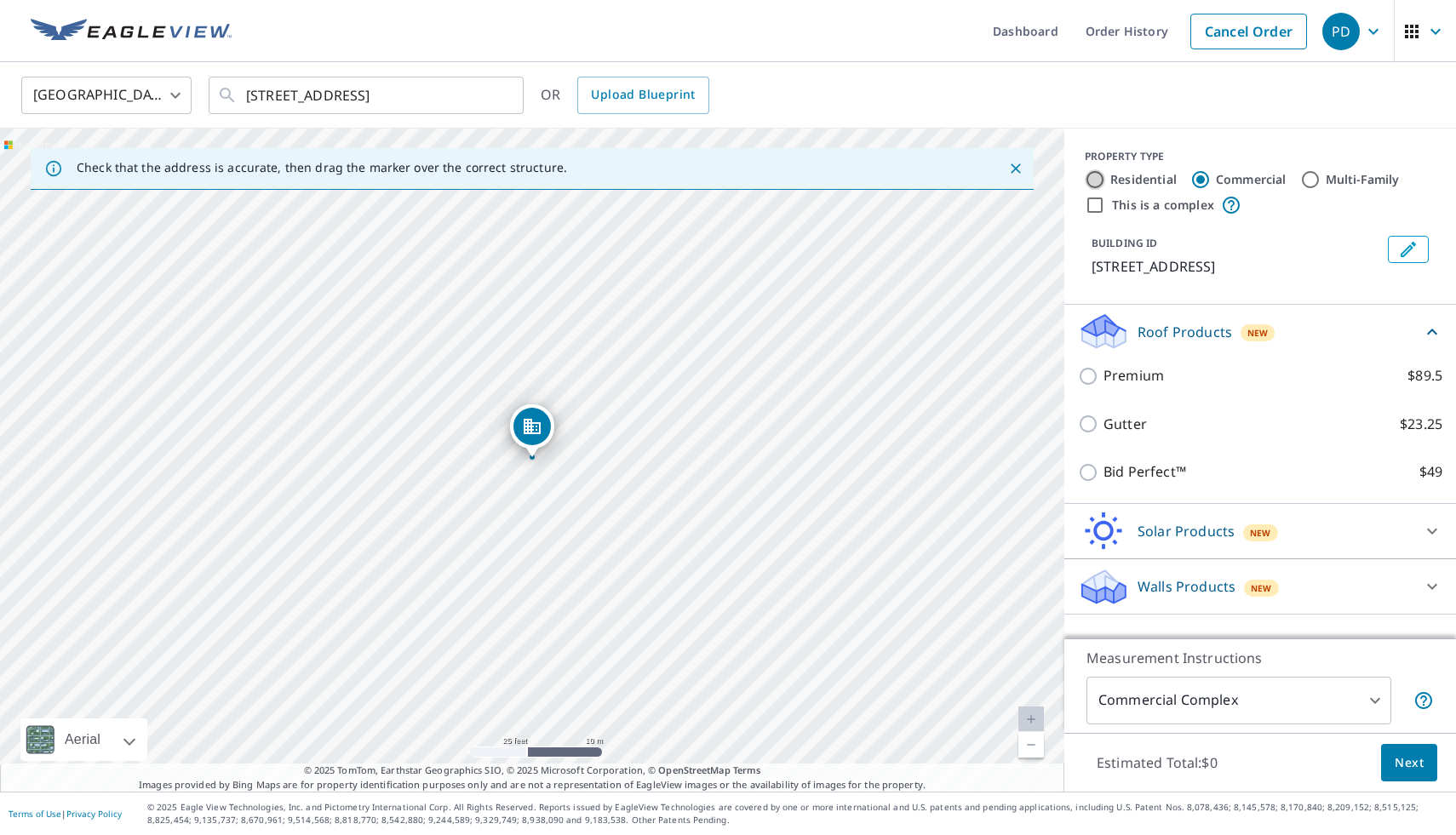
click at [1101, 176] on input "Residential" at bounding box center [1095, 180] width 20 height 21
radio input "true"
type input "1"
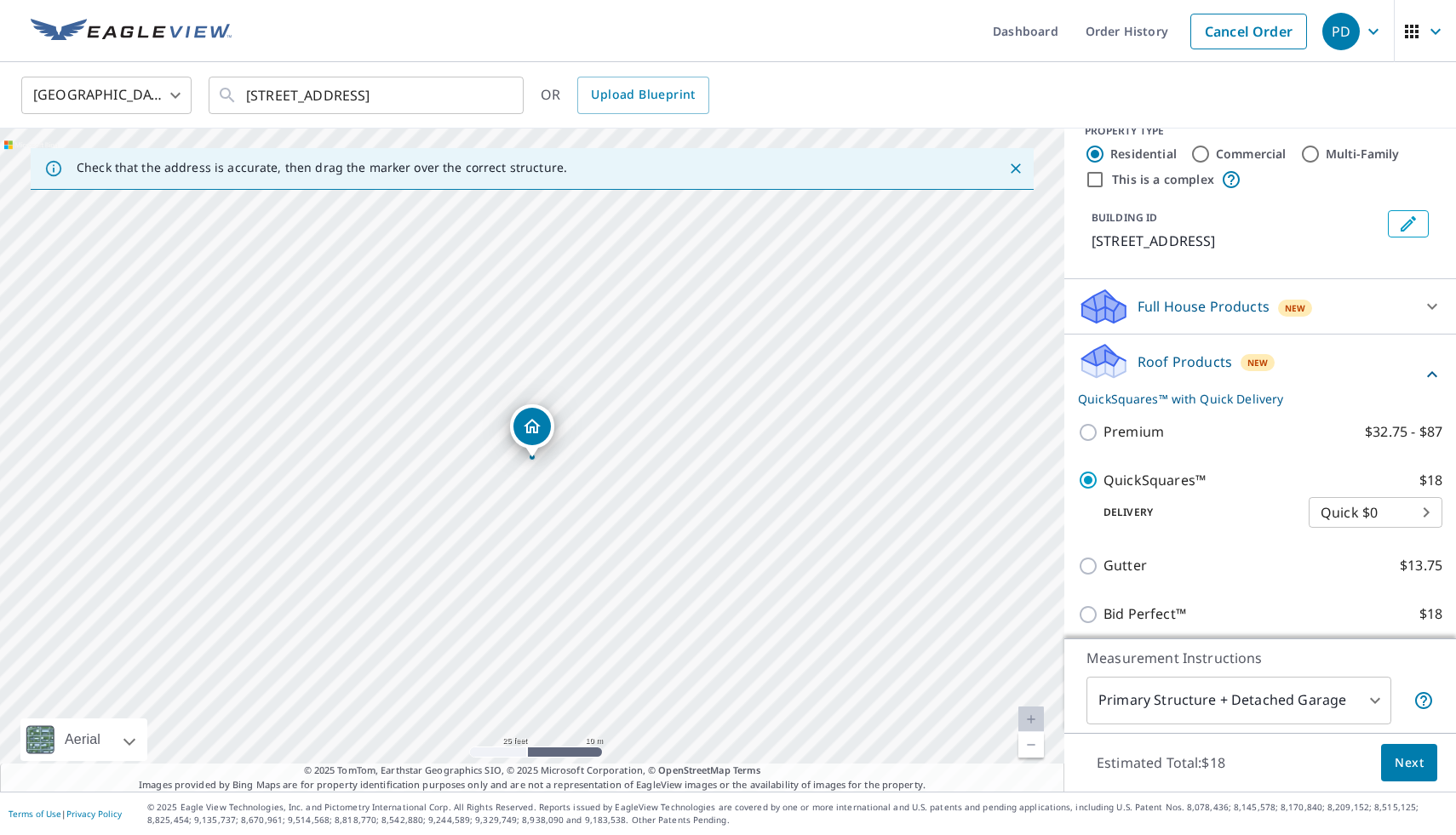
scroll to position [145, 0]
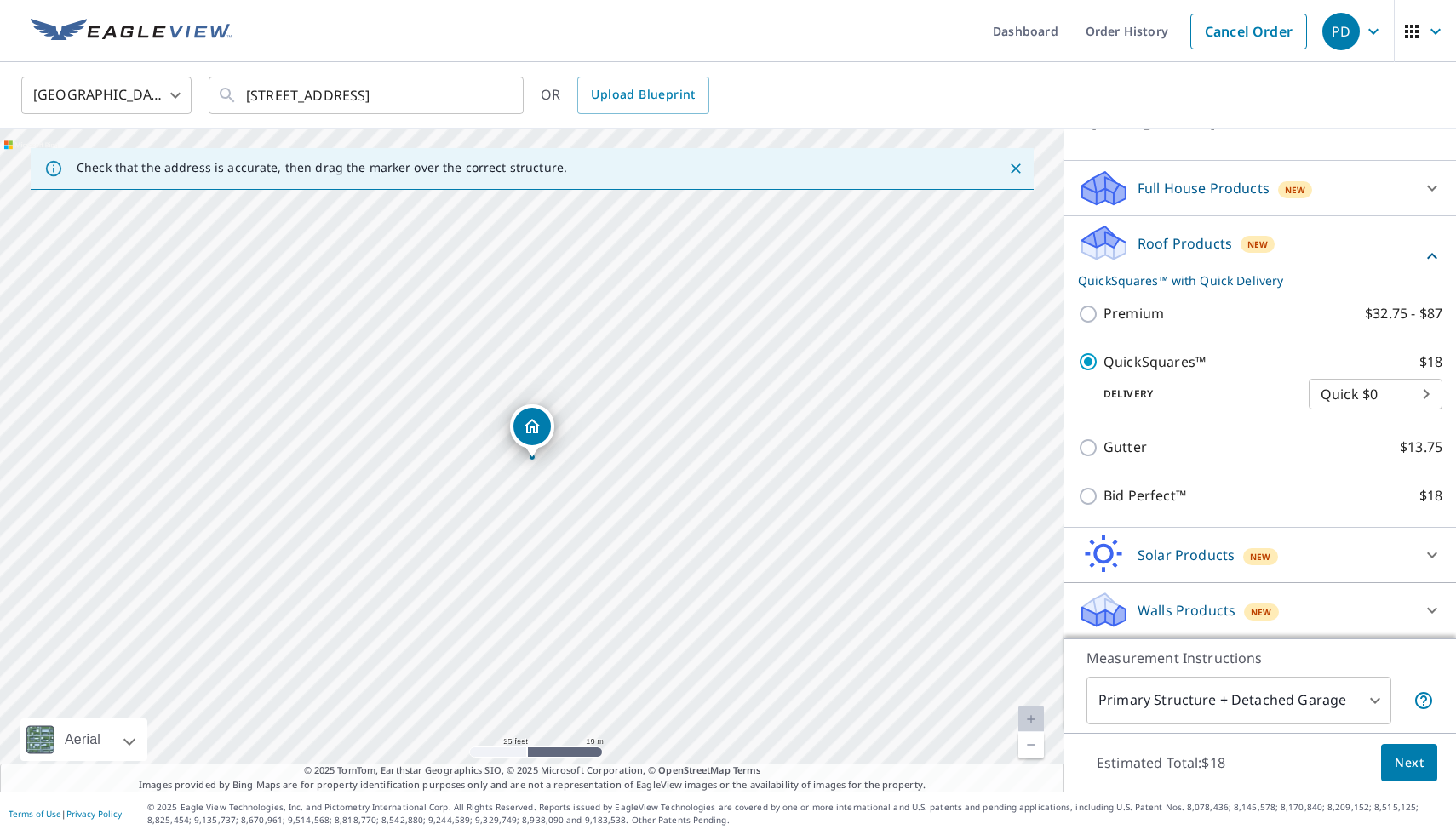
click at [1405, 768] on span "Next" at bounding box center [1408, 763] width 29 height 21
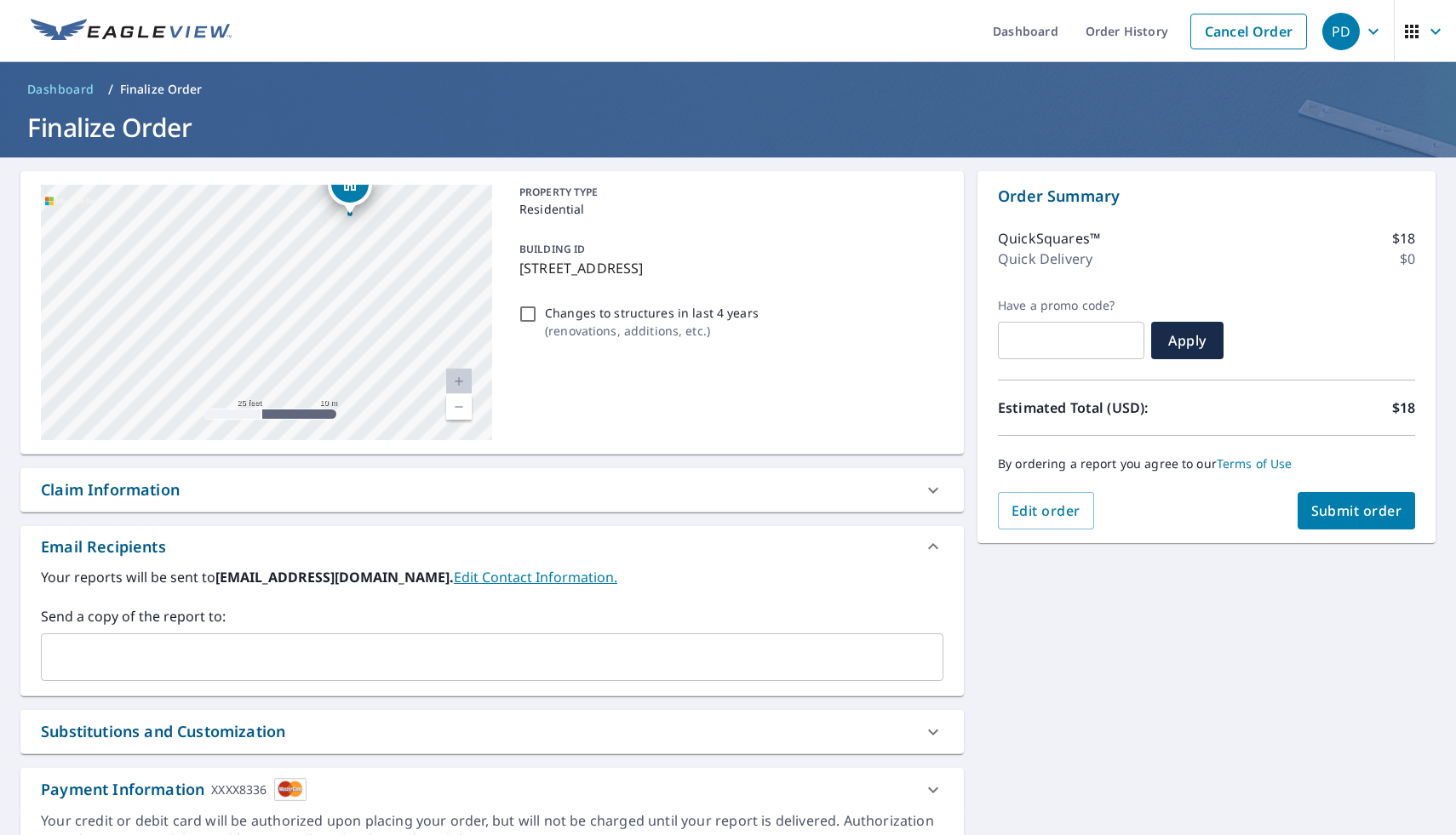
click at [258, 650] on input "text" at bounding box center [479, 657] width 862 height 33
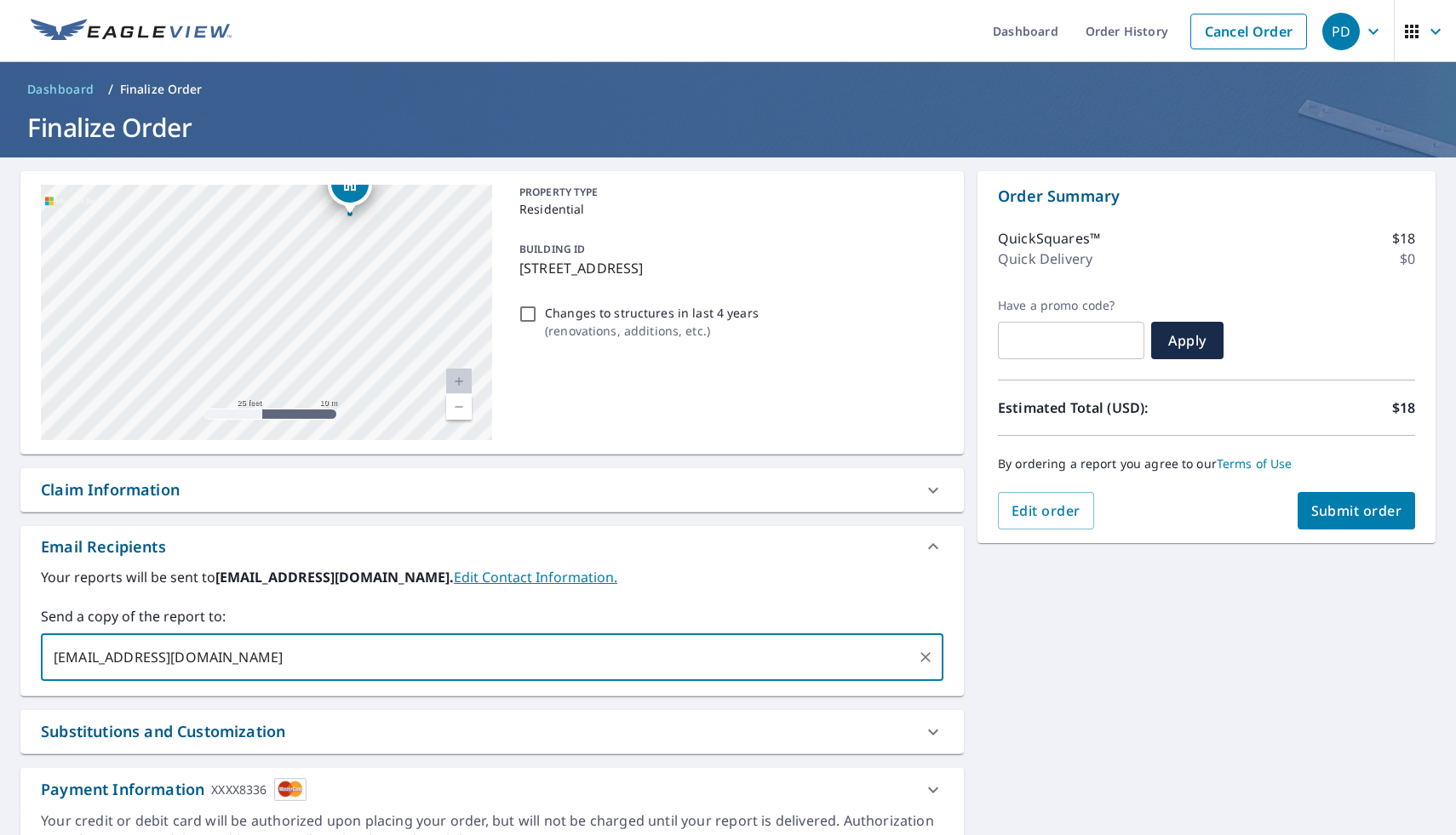
type input "operations@dconeconnect.com"
click at [1087, 719] on div "**********" at bounding box center [728, 518] width 1456 height 721
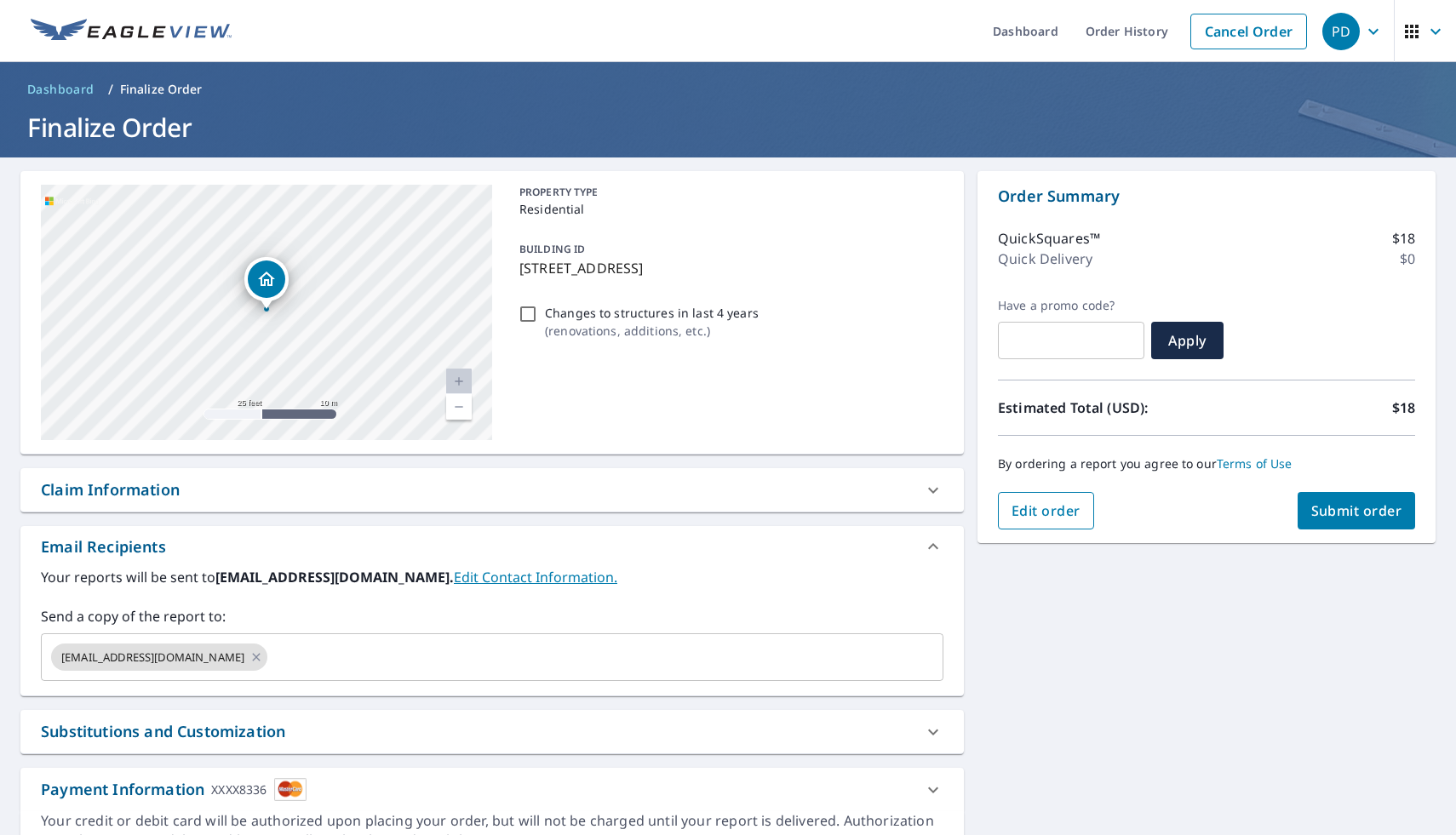
scroll to position [87, 0]
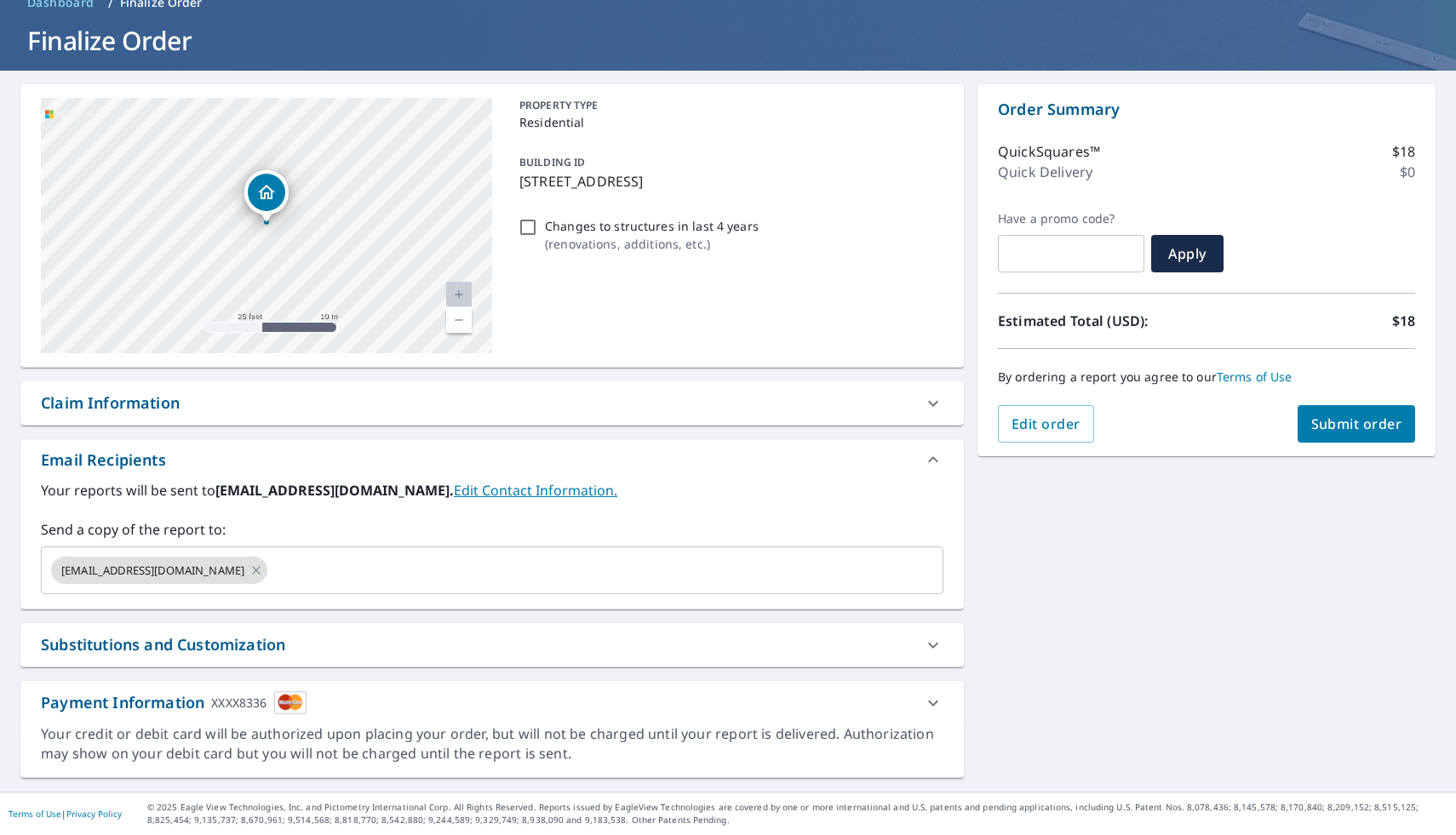
click at [942, 696] on icon at bounding box center [933, 704] width 20 height 21
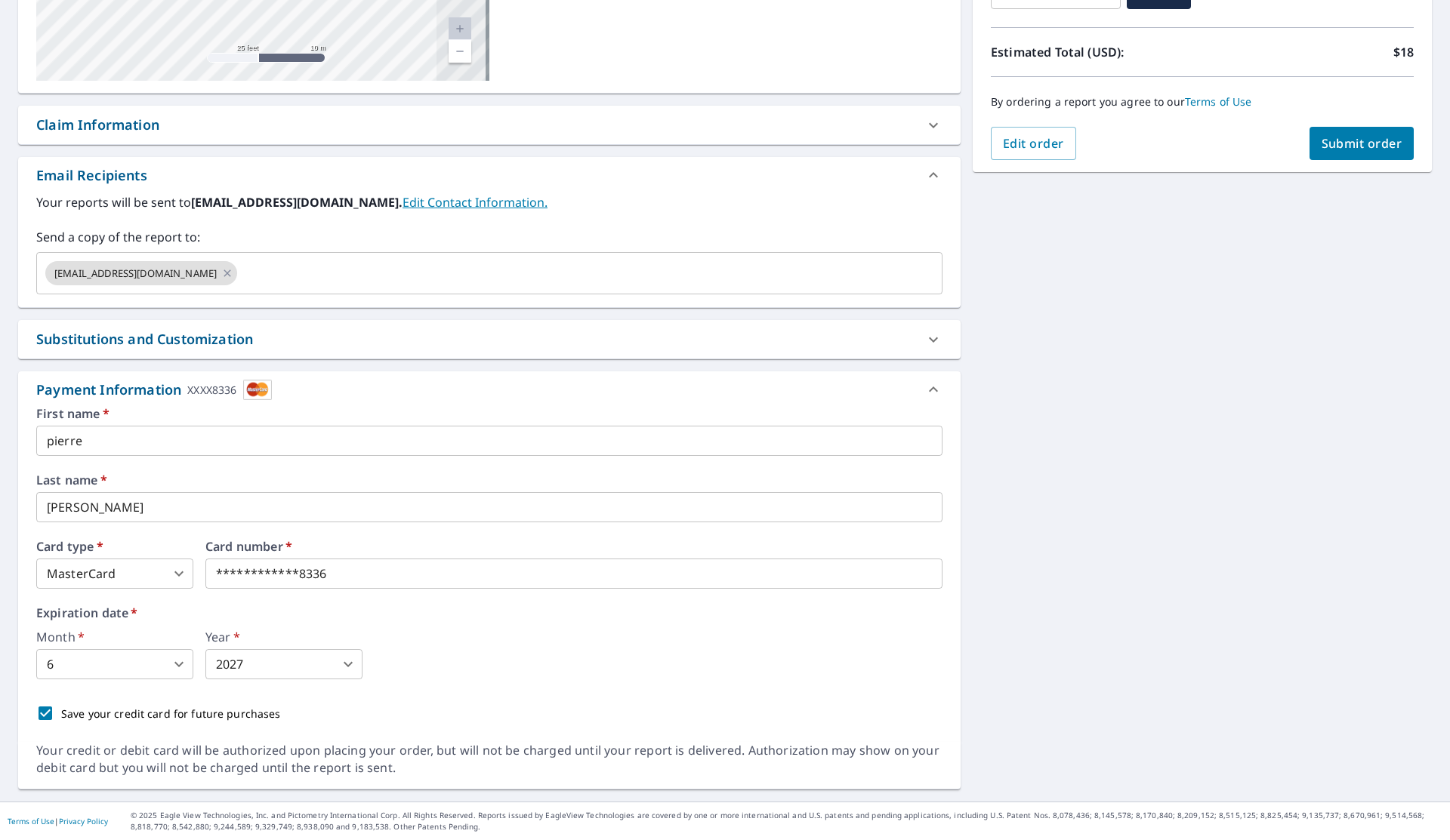
scroll to position [310, 0]
